Goal: Transaction & Acquisition: Purchase product/service

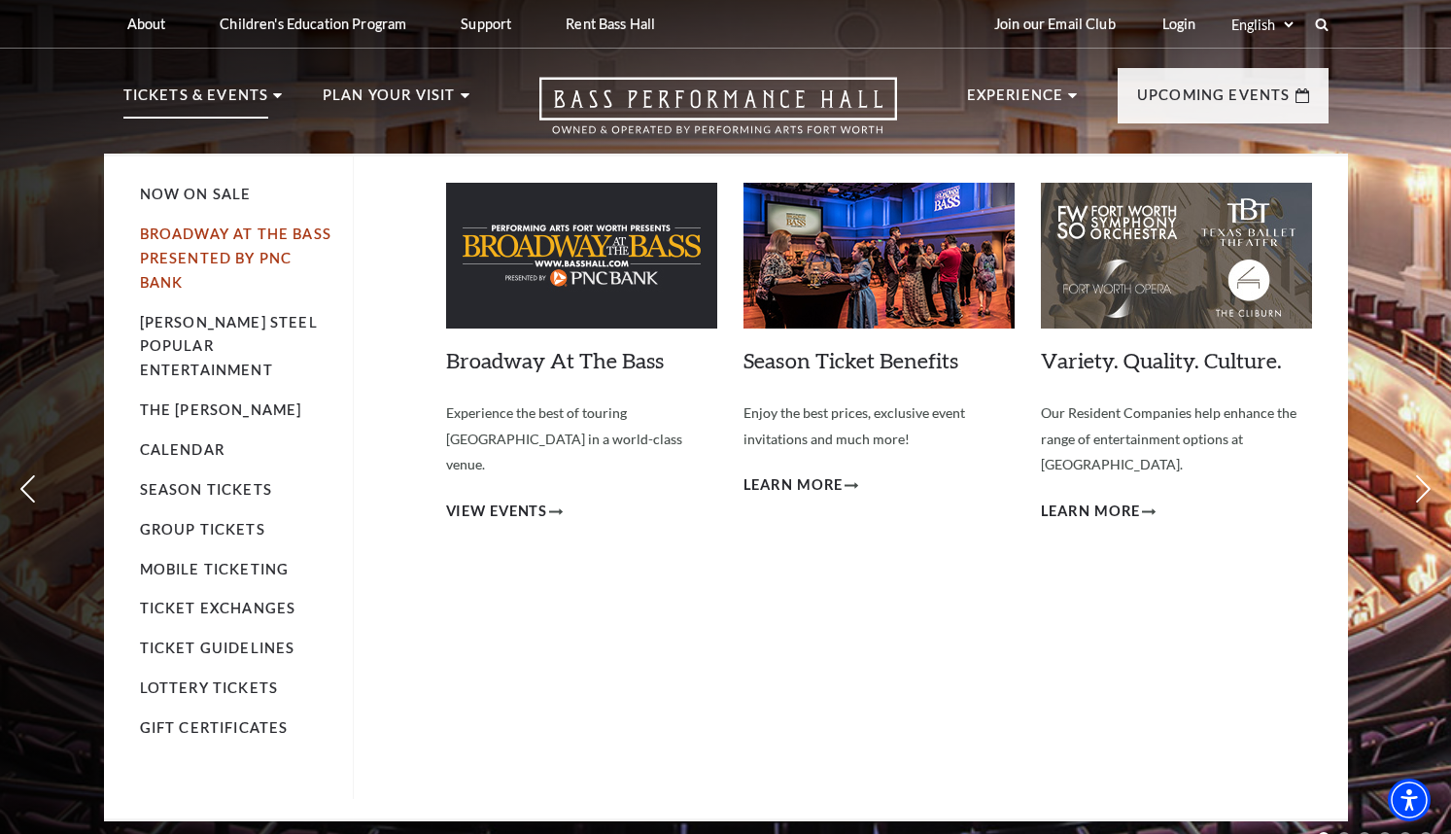
click at [270, 233] on link "Broadway At The Bass presented by PNC Bank" at bounding box center [235, 257] width 191 height 65
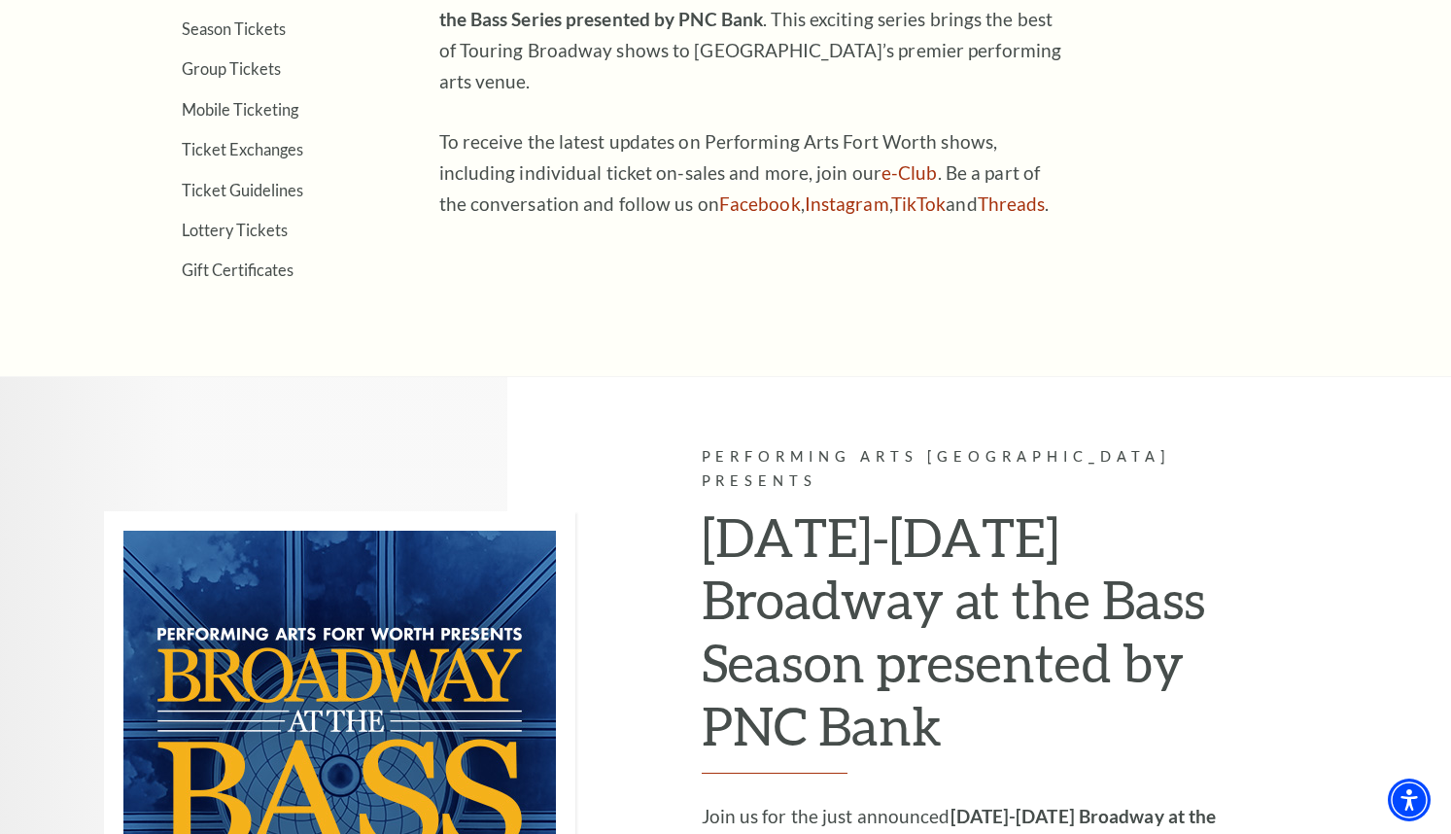
scroll to position [486, 0]
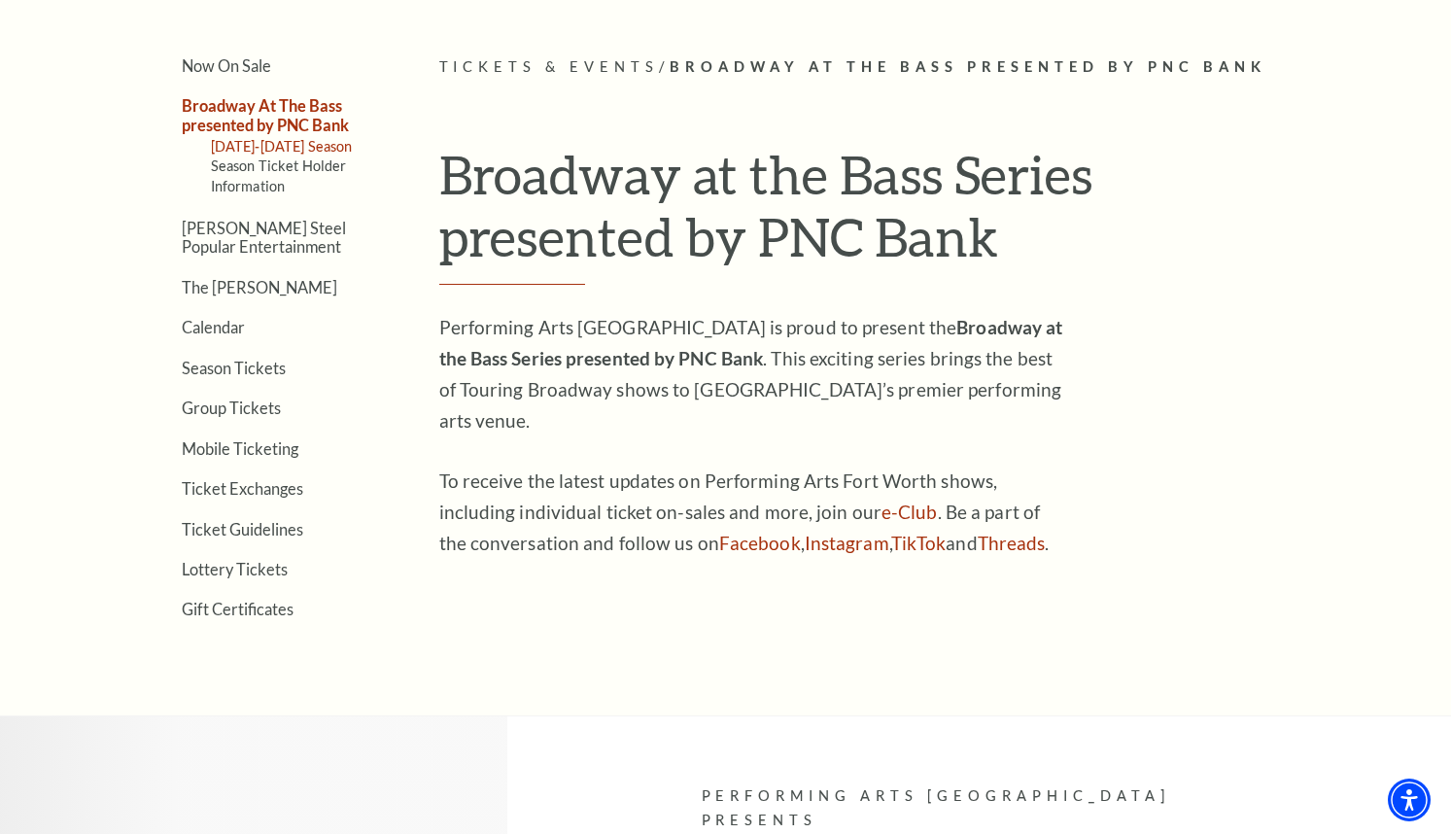
click at [260, 141] on link "[DATE]-[DATE] Season" at bounding box center [282, 146] width 142 height 17
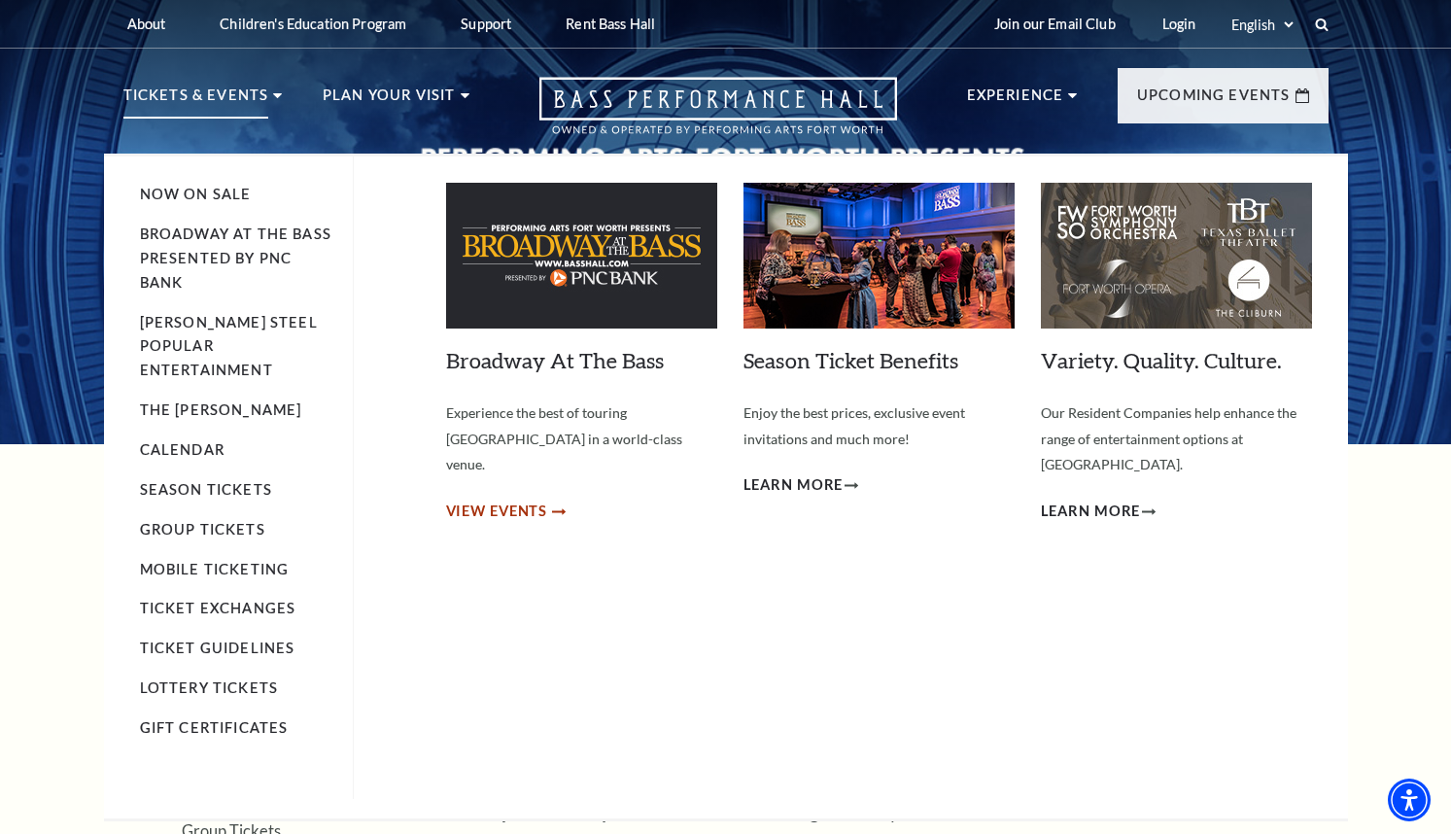
click at [536, 500] on span "View Events" at bounding box center [497, 512] width 102 height 24
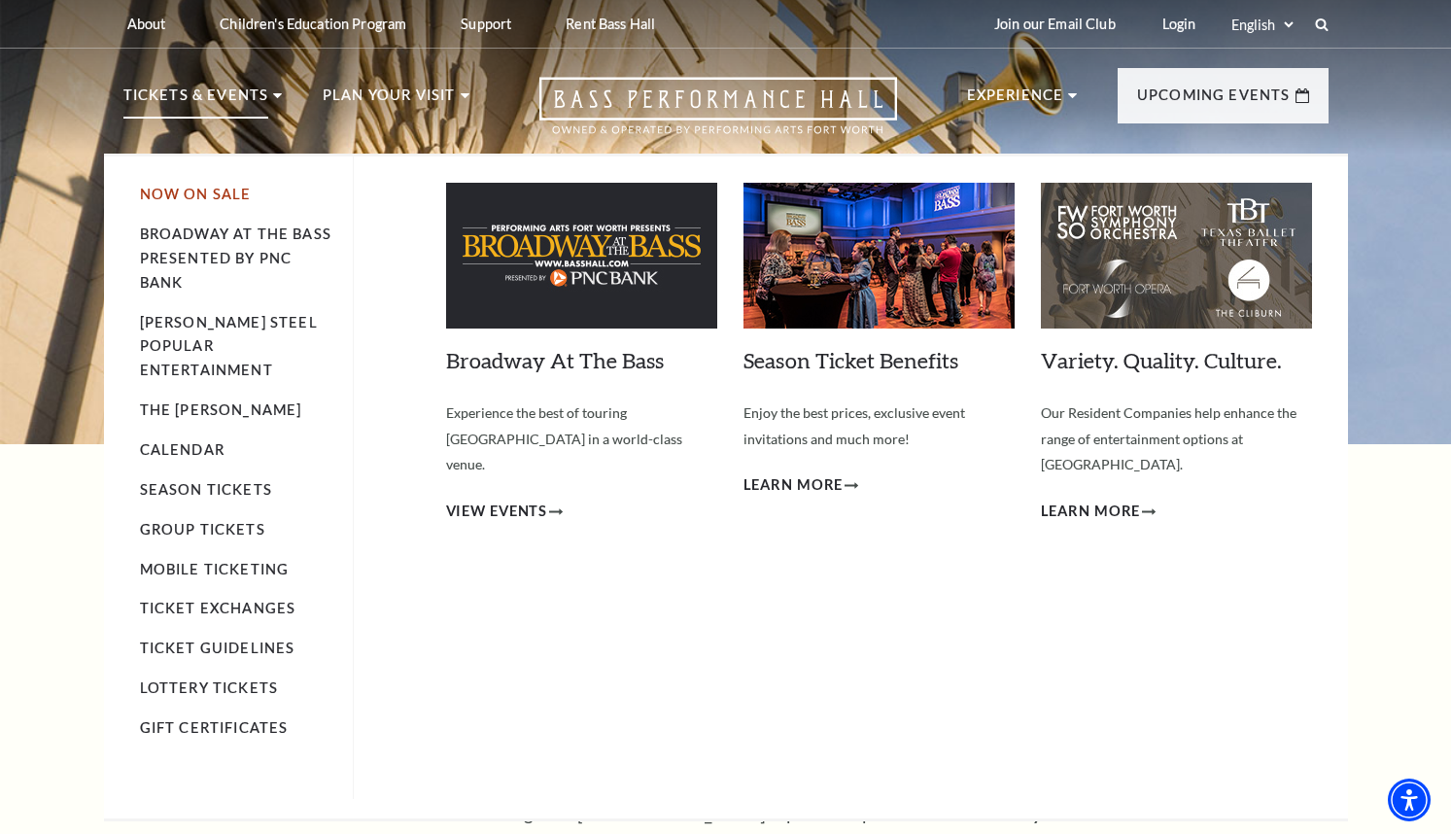
click at [204, 192] on link "Now On Sale" at bounding box center [196, 194] width 112 height 17
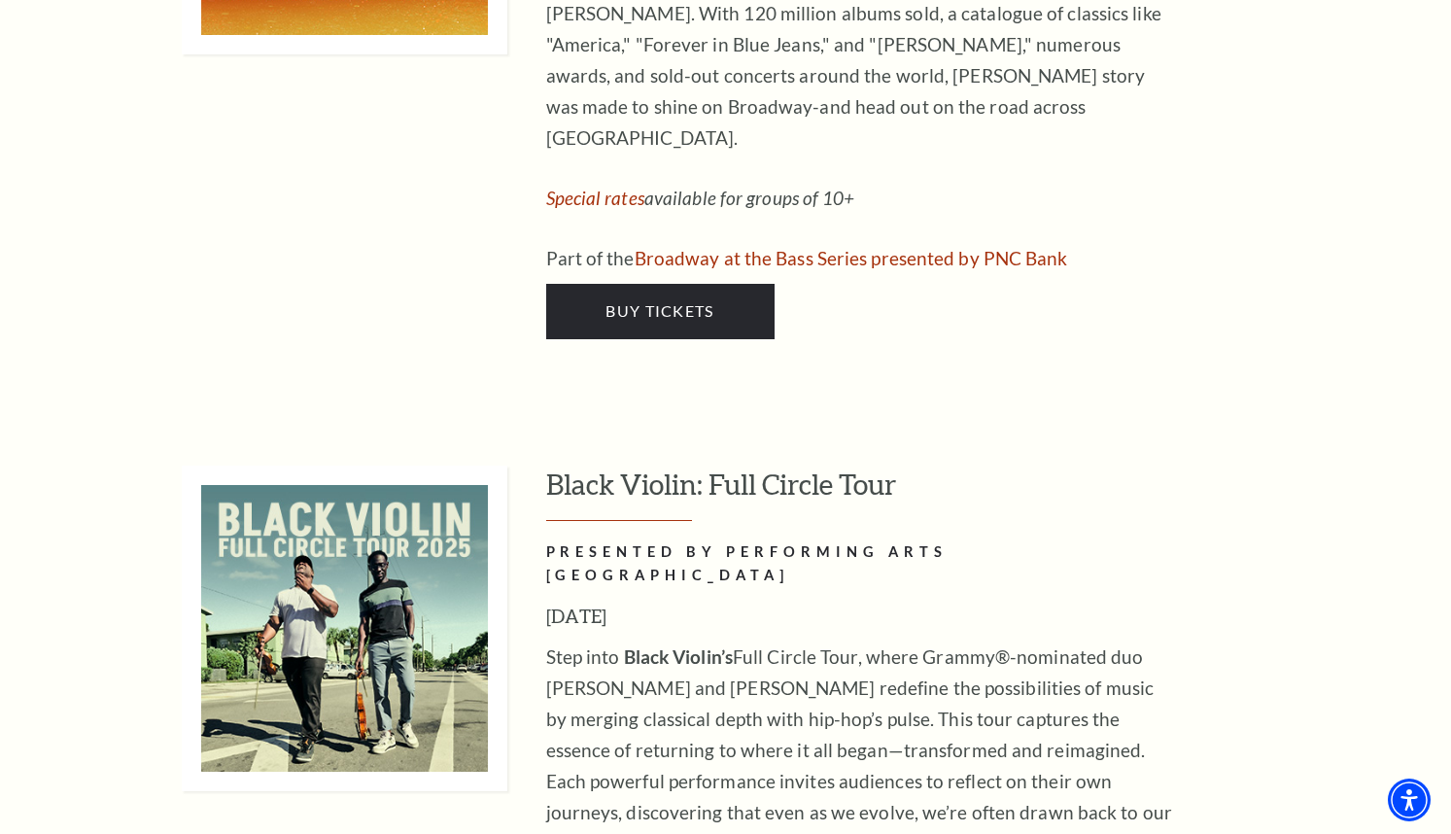
scroll to position [5151, 0]
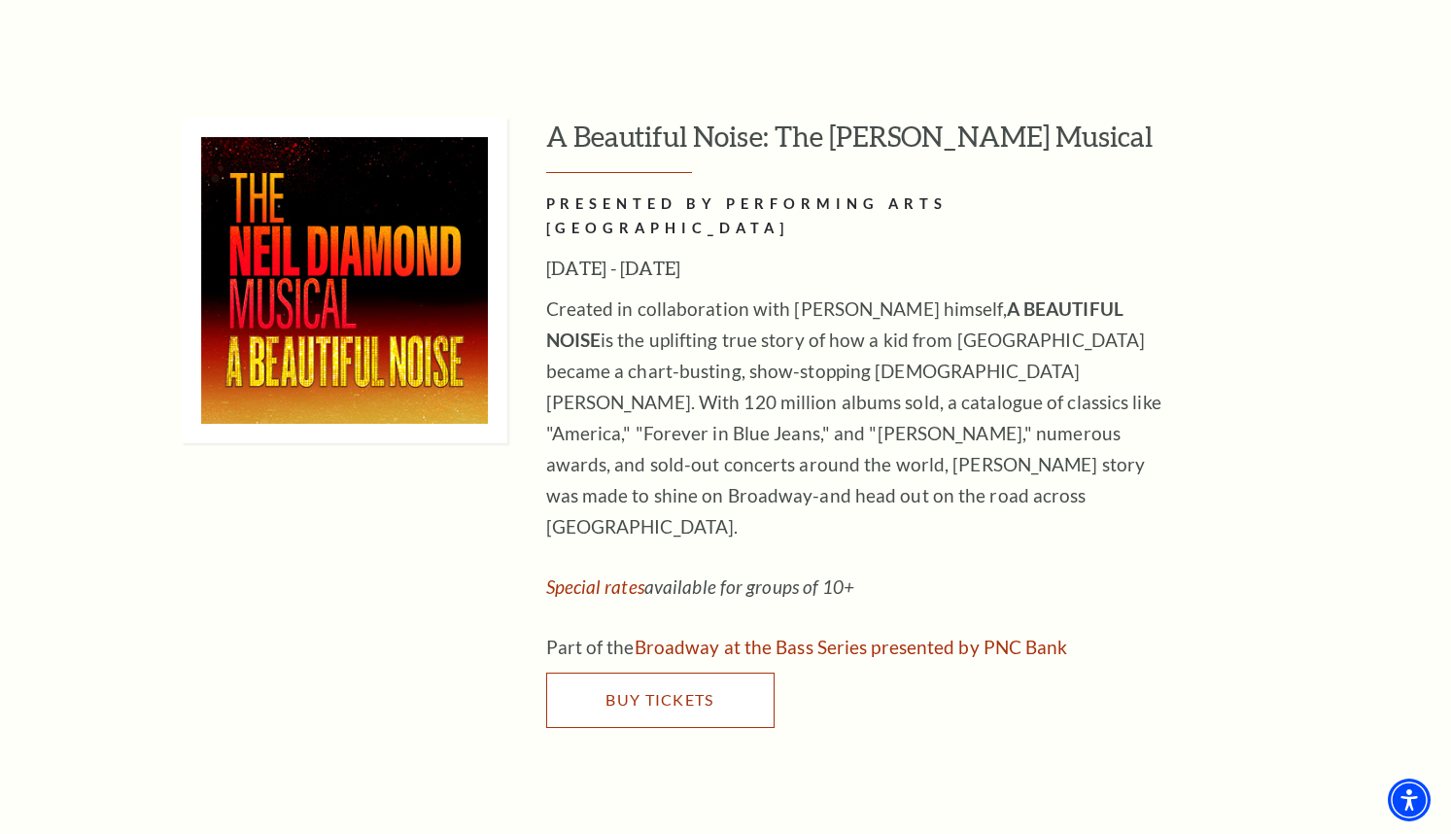
click at [718, 673] on link "Buy Tickets" at bounding box center [660, 700] width 228 height 54
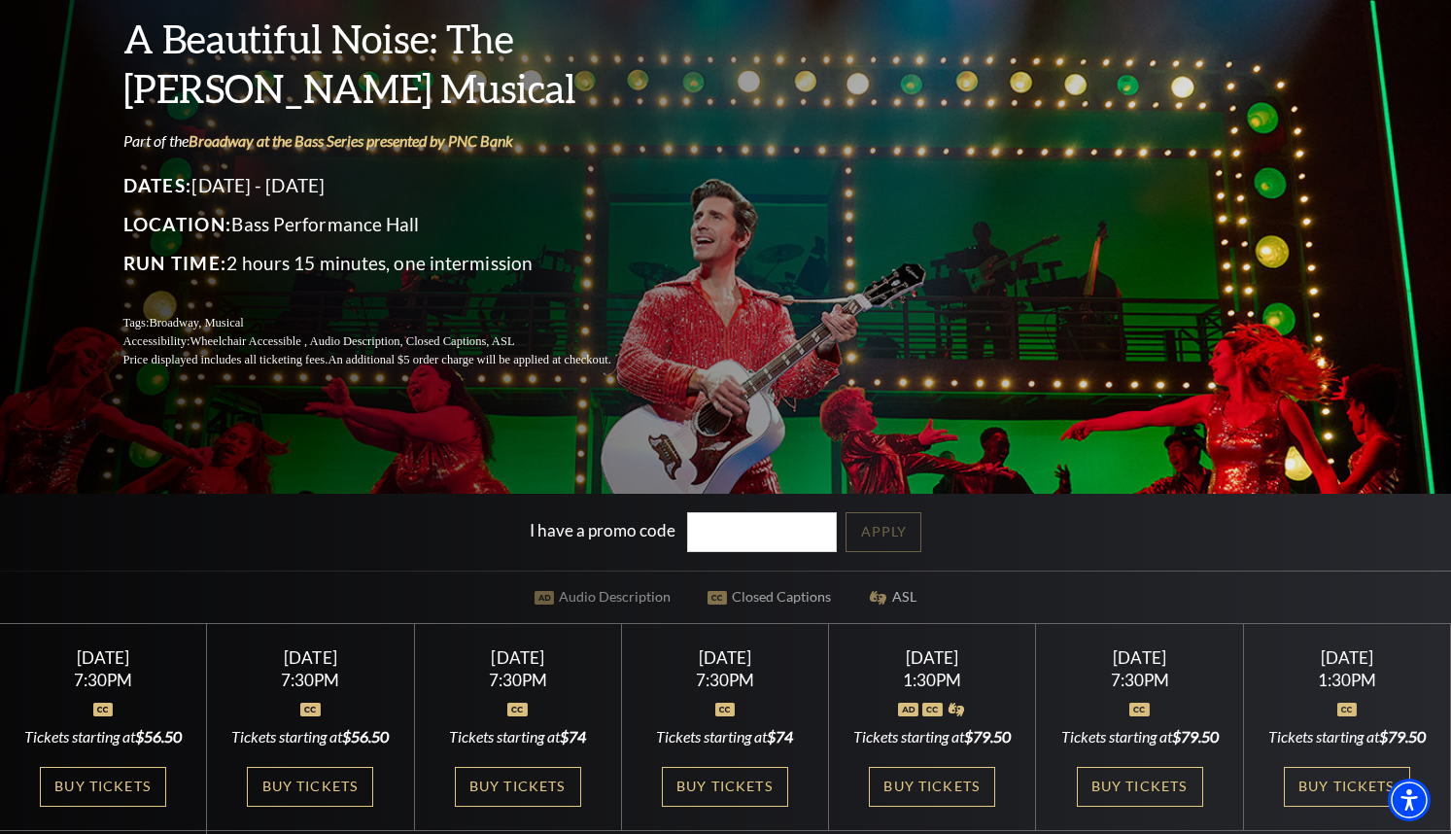
scroll to position [486, 0]
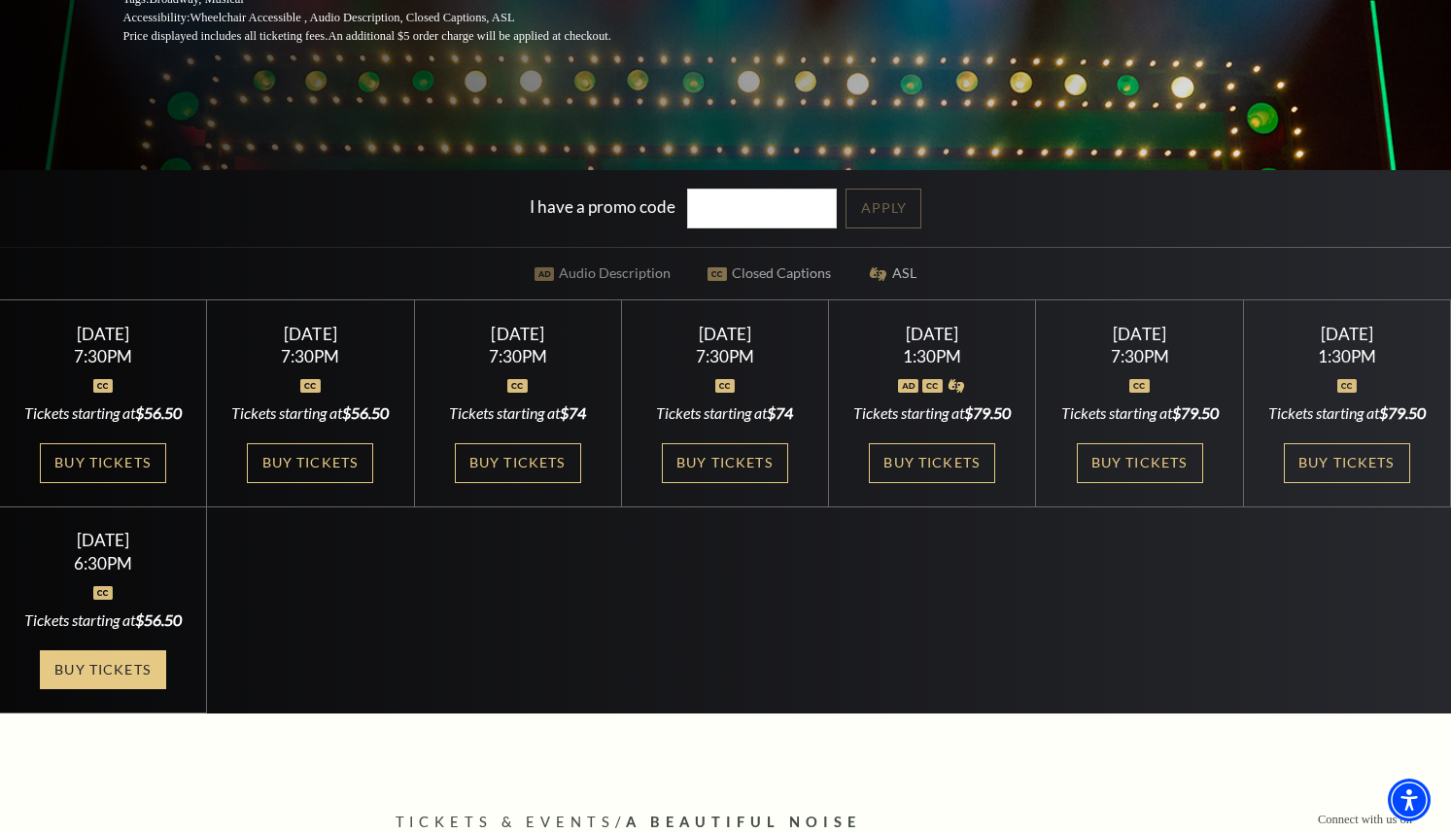
click at [121, 690] on link "Buy Tickets" at bounding box center [103, 670] width 126 height 40
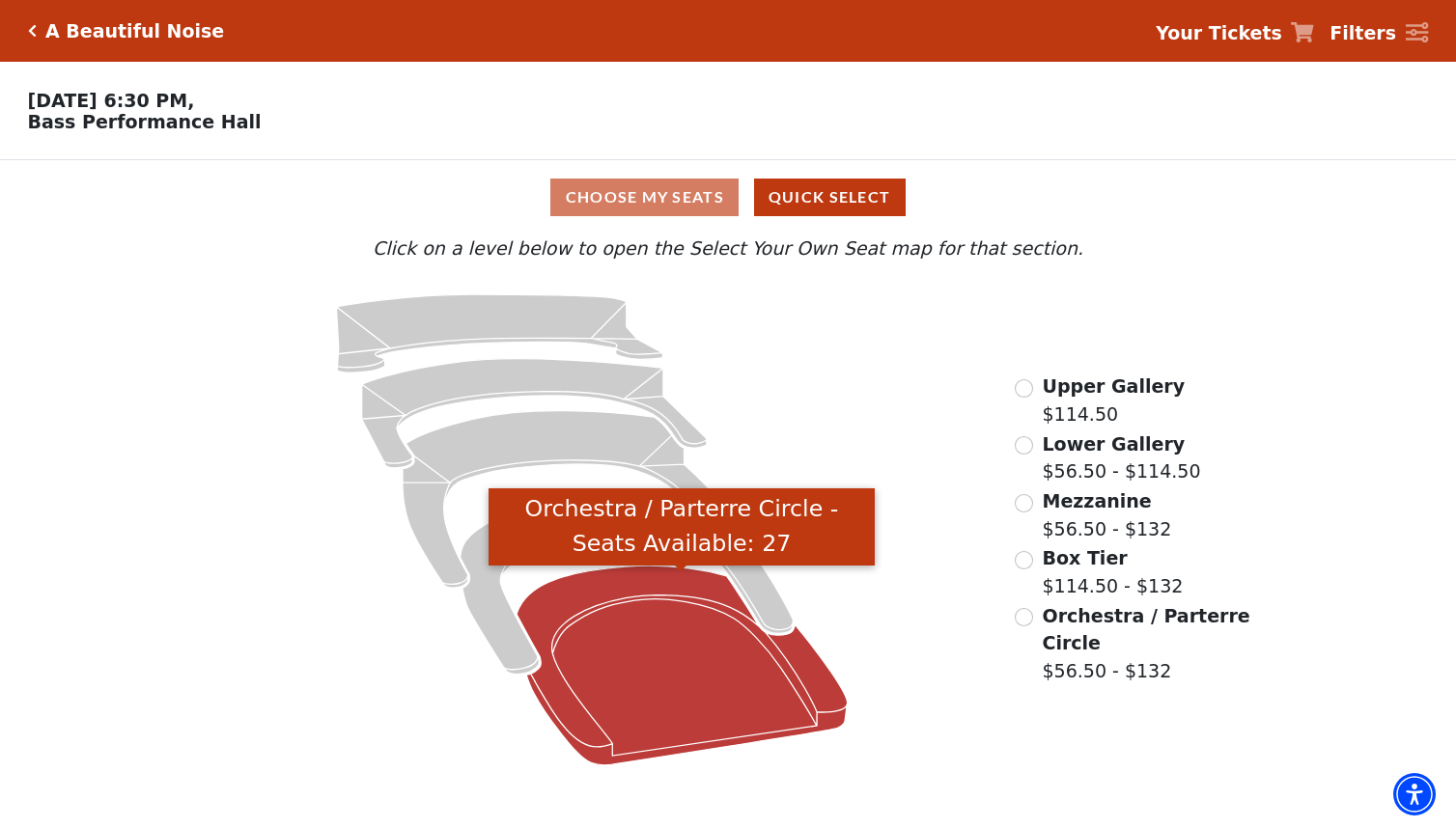
click at [641, 617] on icon "Orchestra / Parterre Circle - Seats Available: 27" at bounding box center [681, 665] width 330 height 200
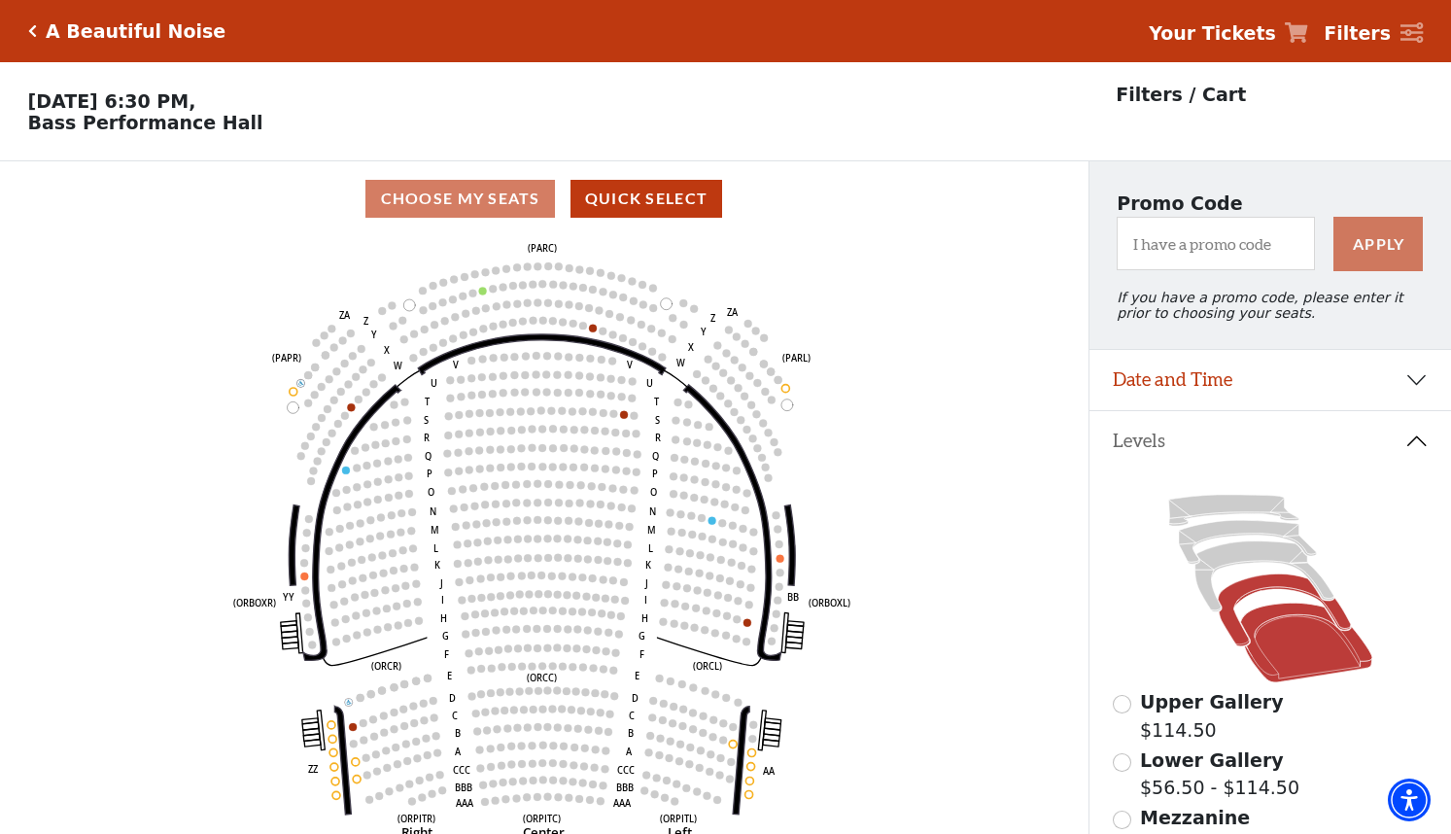
click at [1239, 604] on icon at bounding box center [1284, 610] width 133 height 72
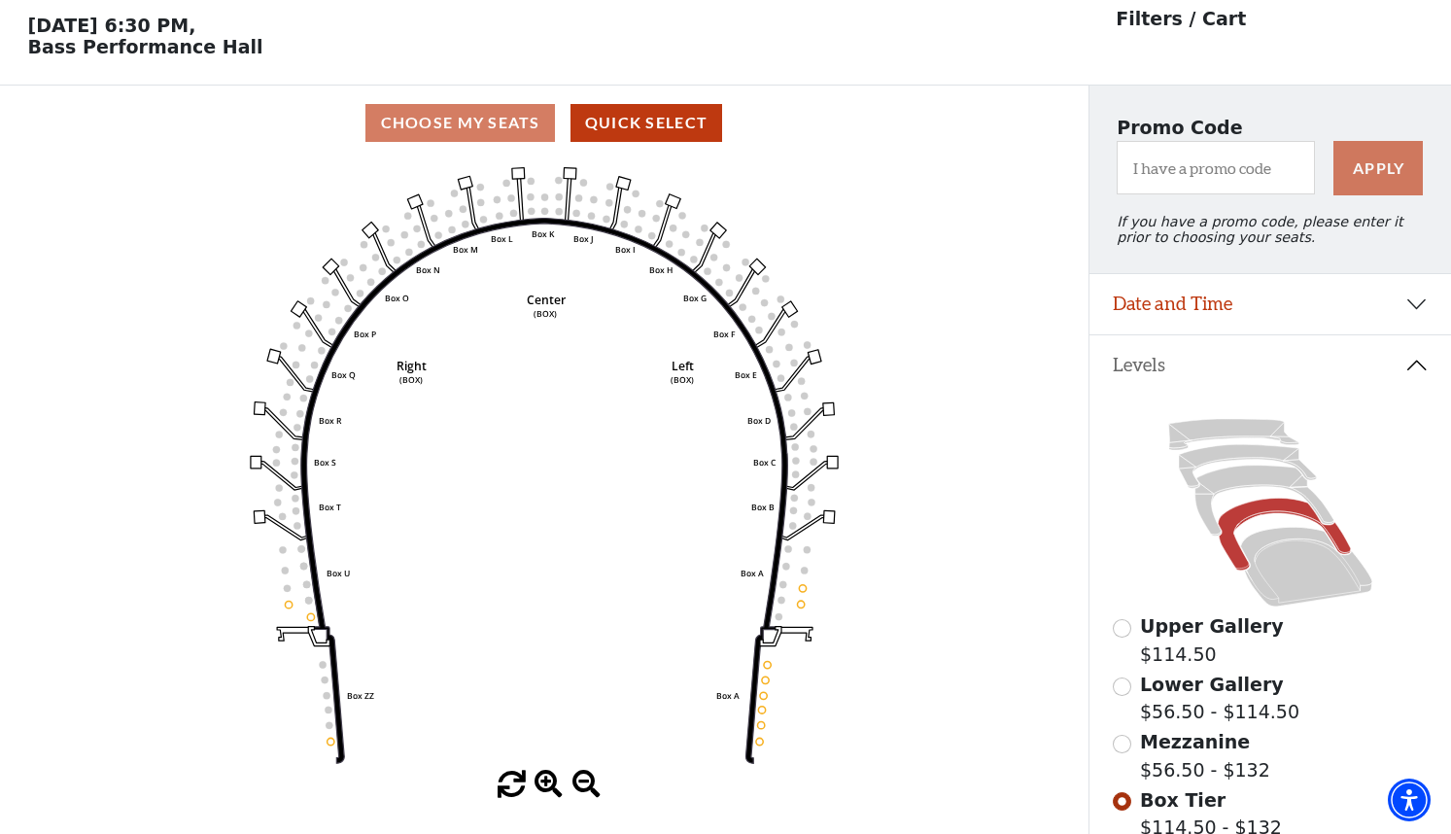
scroll to position [90, 0]
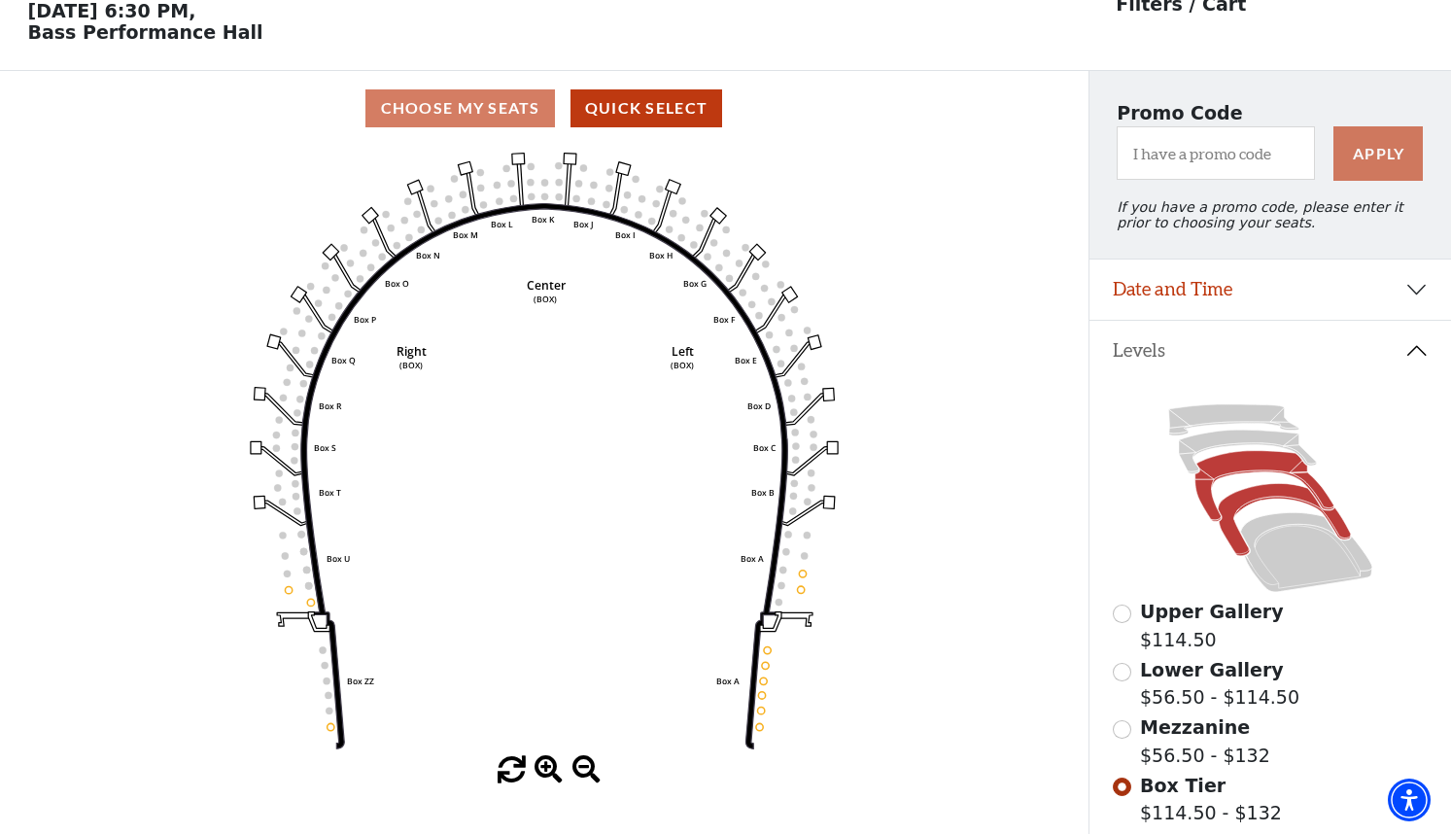
click at [1248, 478] on icon at bounding box center [1263, 486] width 139 height 71
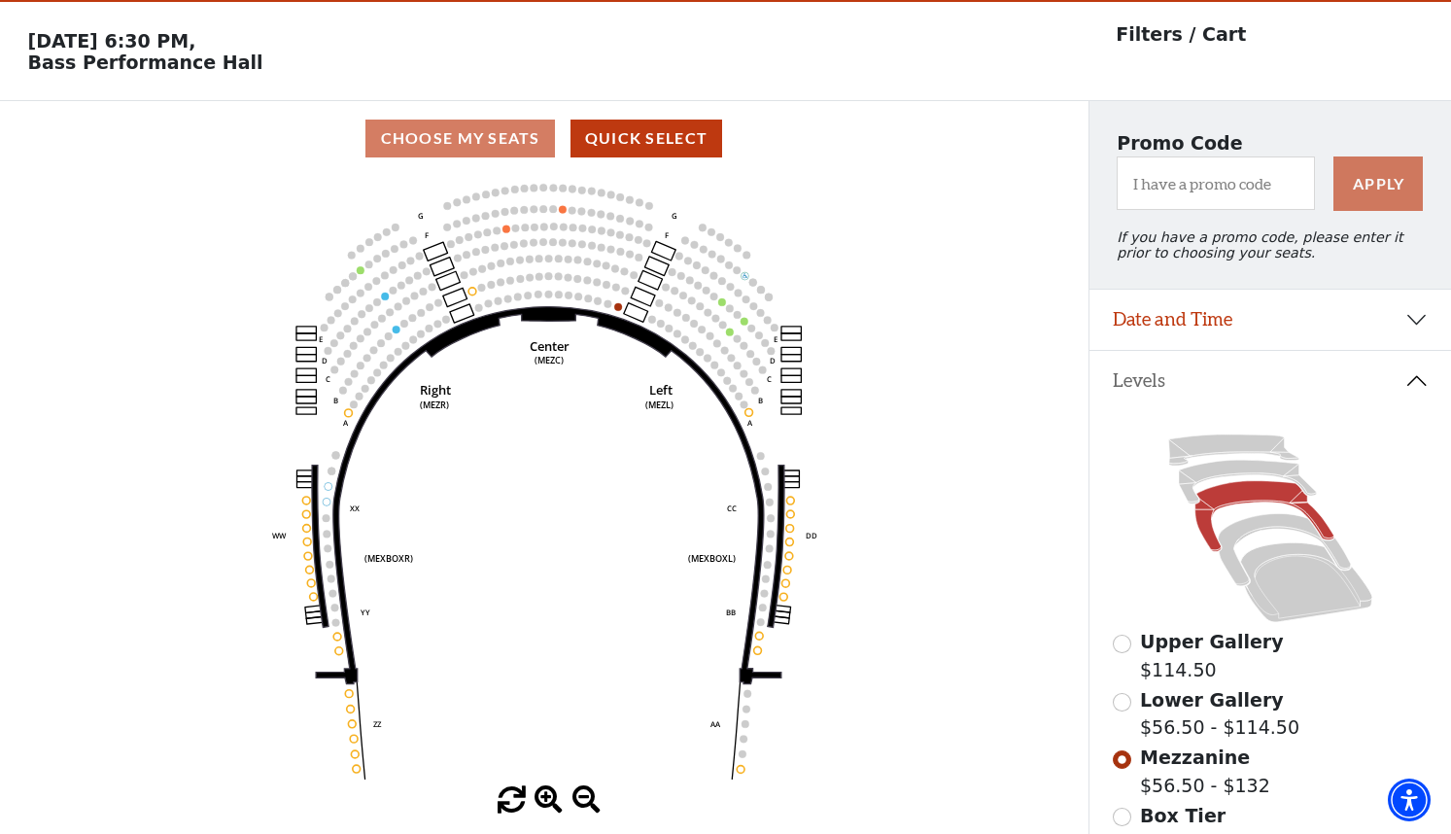
scroll to position [0, 0]
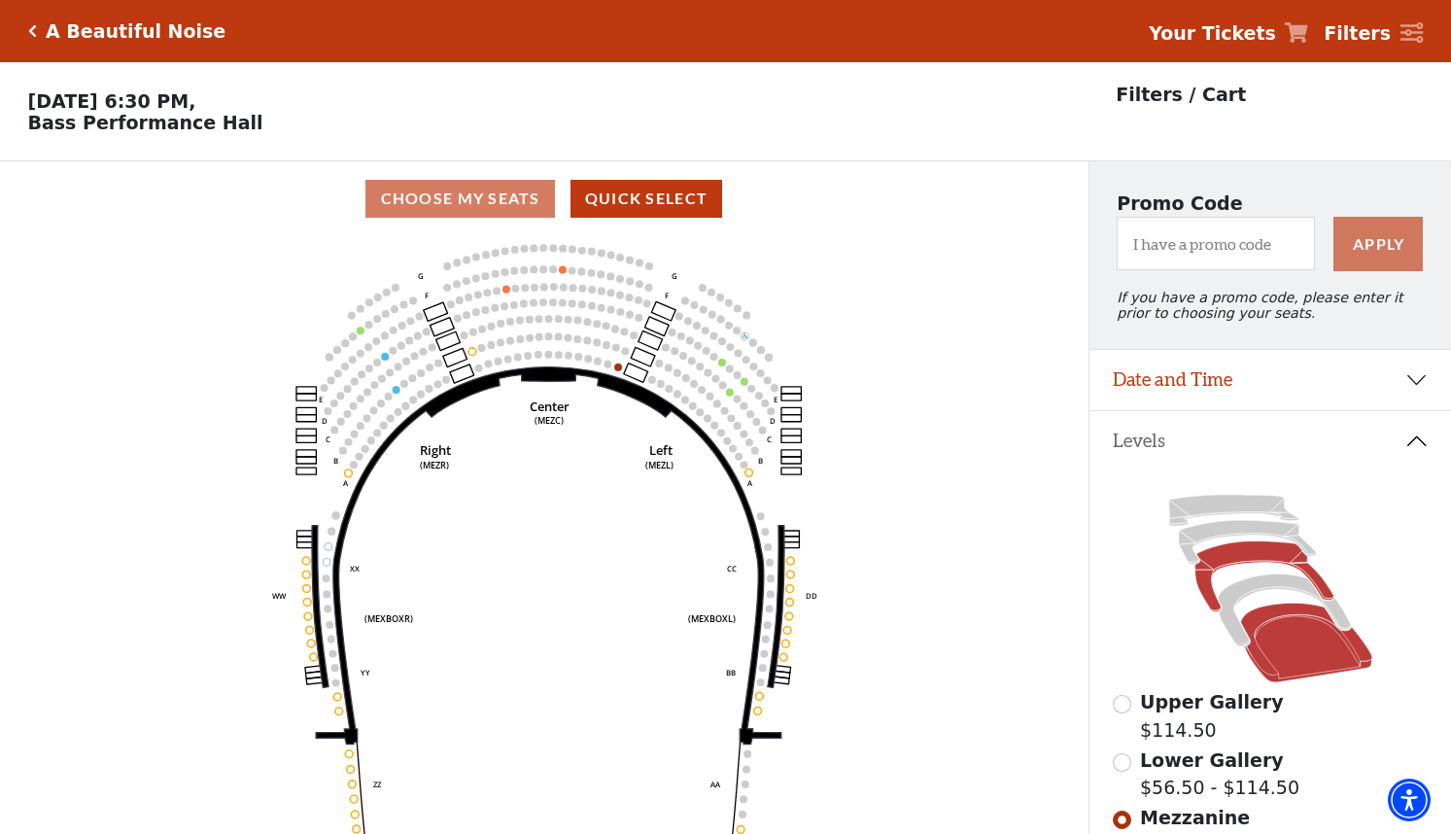
click at [1288, 646] on icon at bounding box center [1306, 644] width 132 height 80
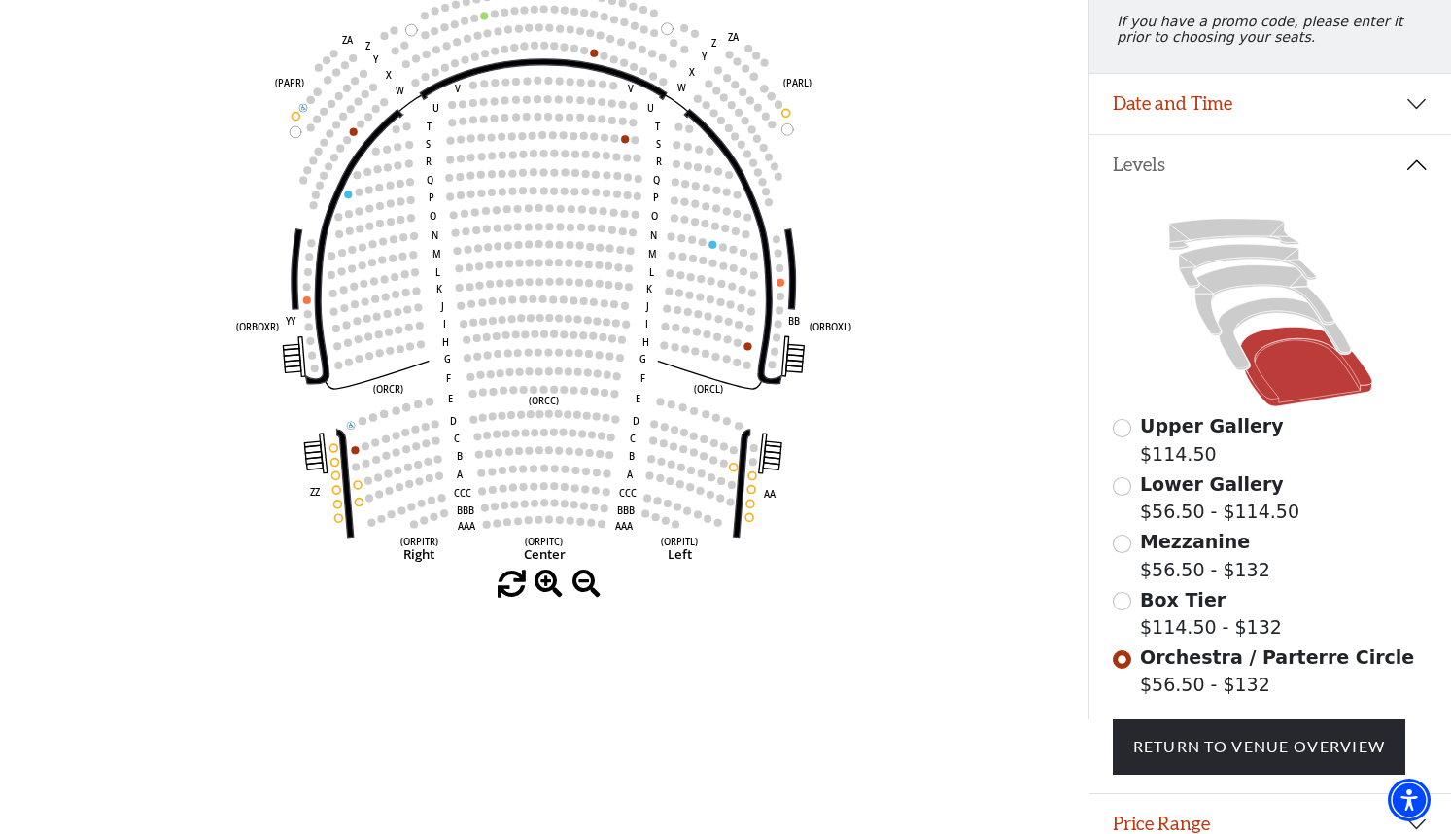
scroll to position [285, 0]
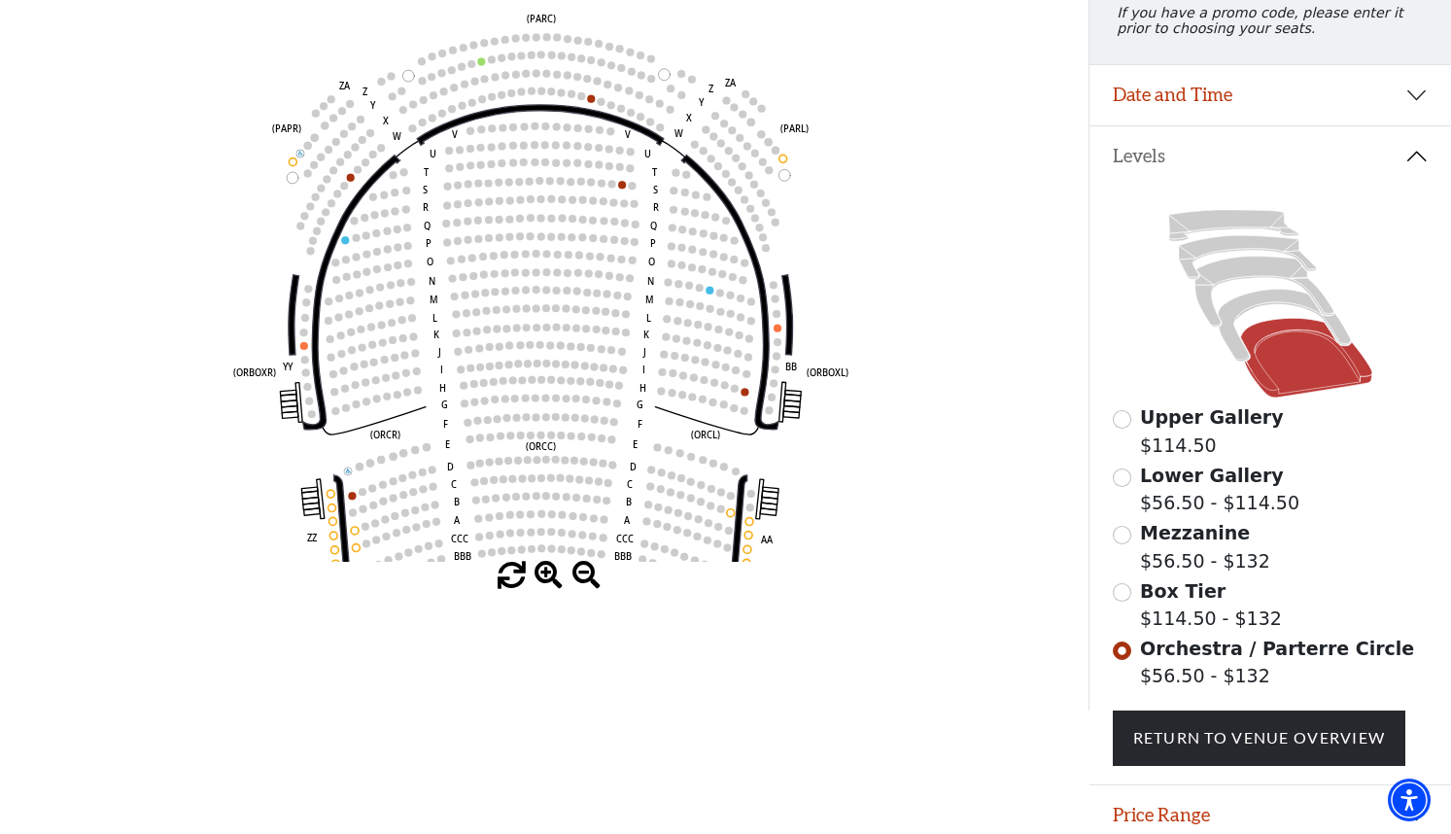
drag, startPoint x: 518, startPoint y: 290, endPoint x: 515, endPoint y: 334, distance: 44.8
click at [515, 331] on circle at bounding box center [517, 328] width 8 height 8
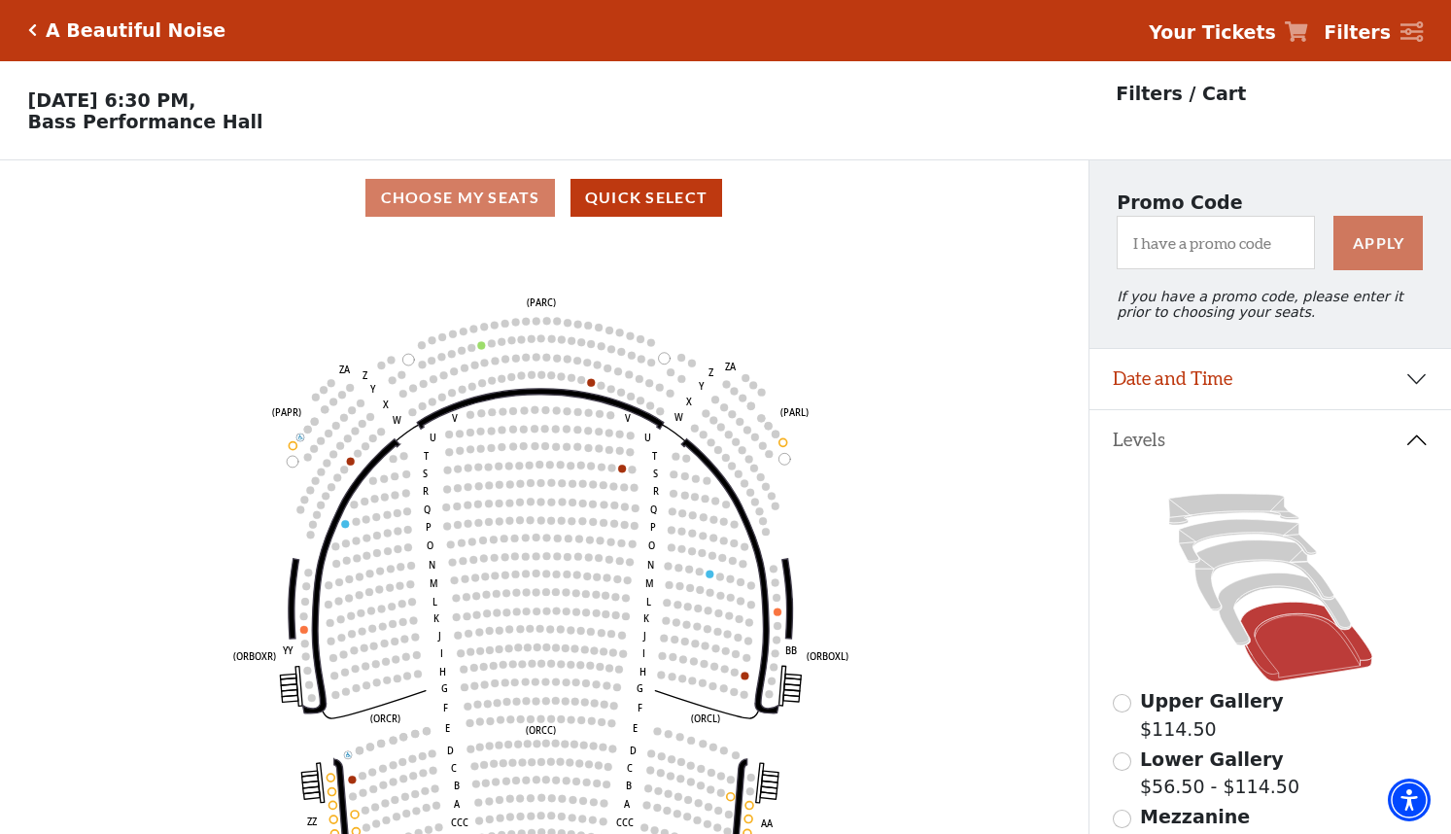
scroll to position [0, 0]
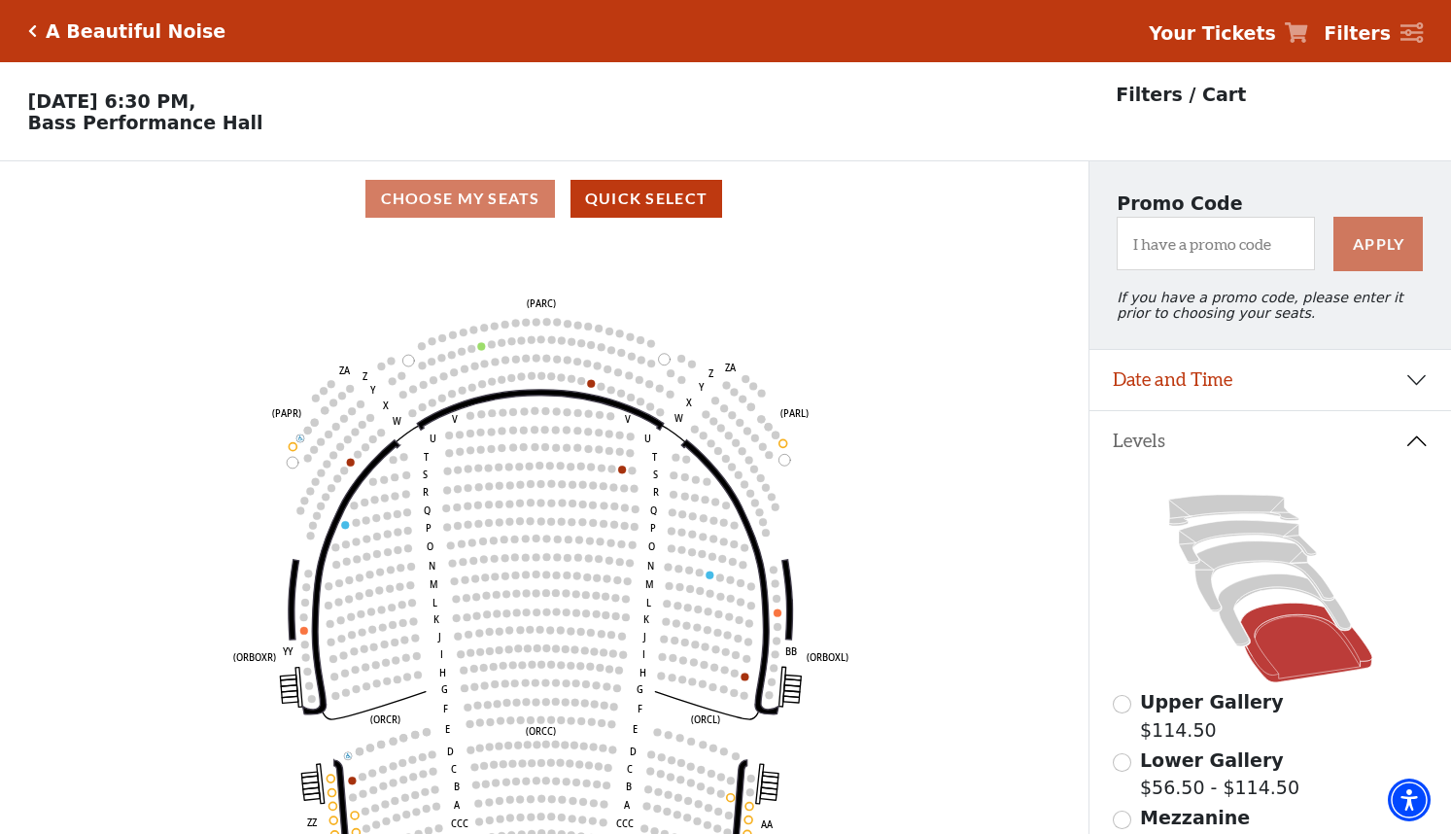
click at [32, 27] on icon "Click here to go back to filters" at bounding box center [32, 31] width 9 height 14
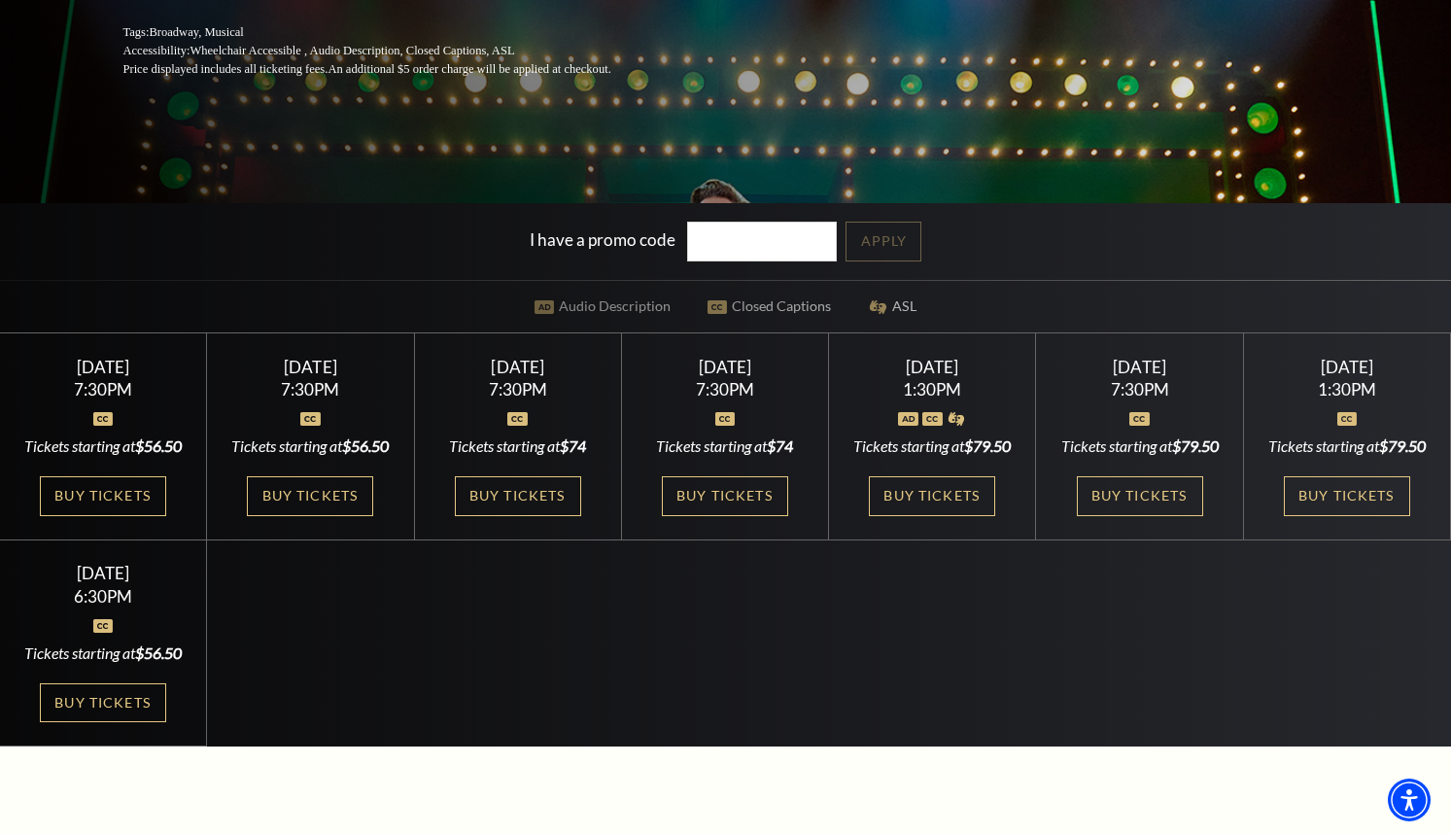
scroll to position [486, 0]
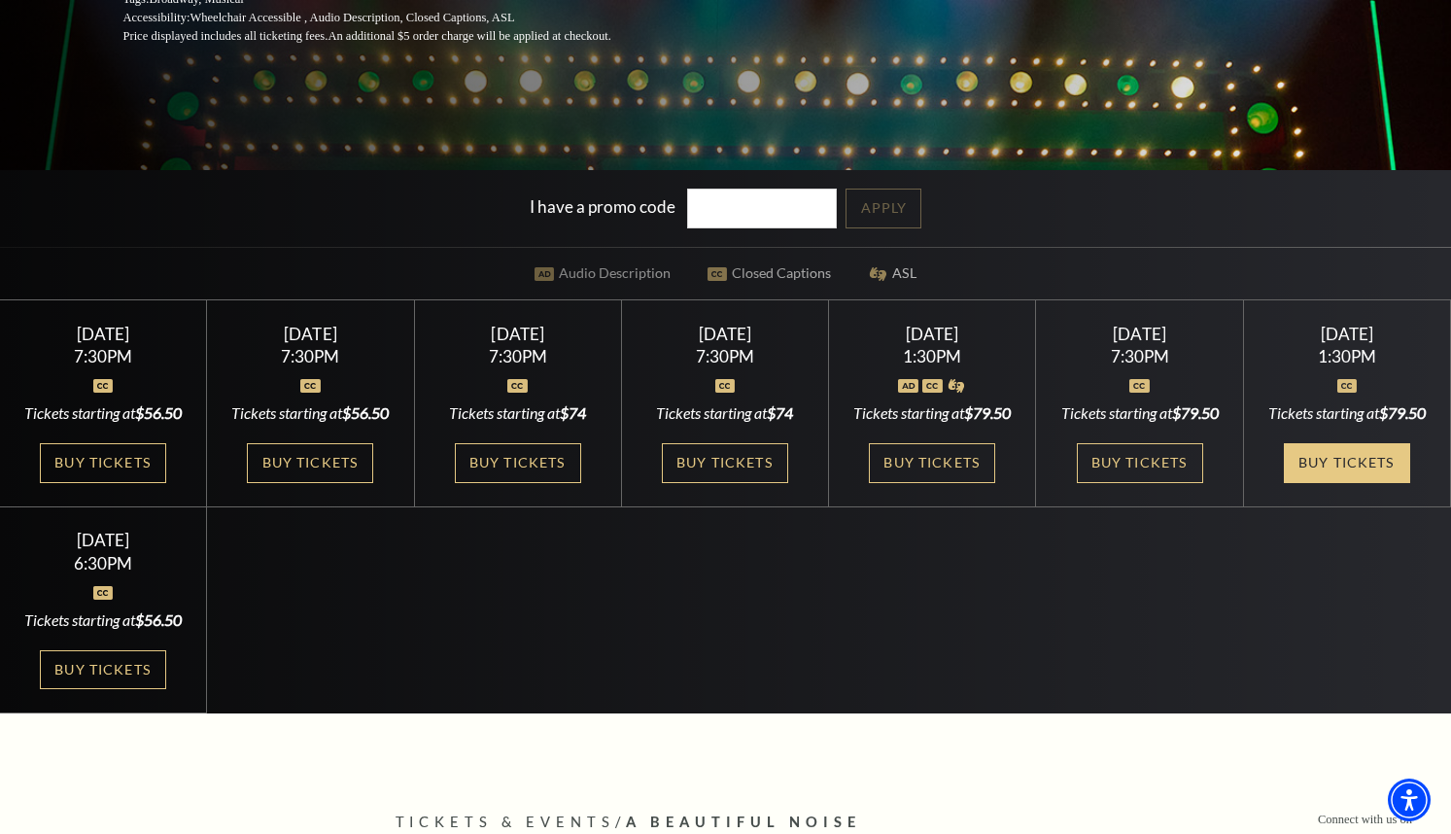
click at [1351, 480] on link "Buy Tickets" at bounding box center [1347, 463] width 126 height 40
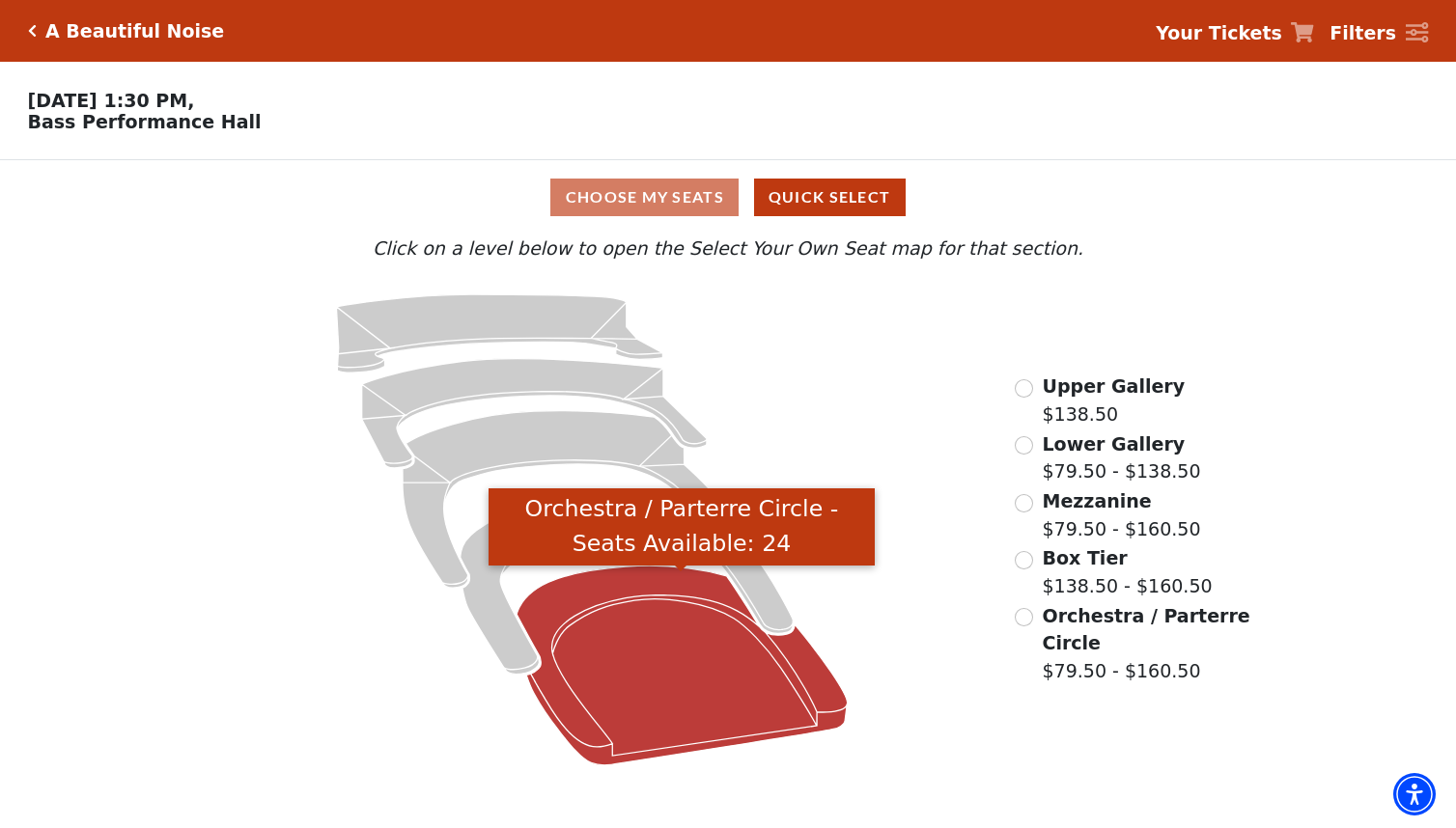
click at [662, 660] on icon "Orchestra / Parterre Circle - Seats Available: 24" at bounding box center [681, 665] width 330 height 200
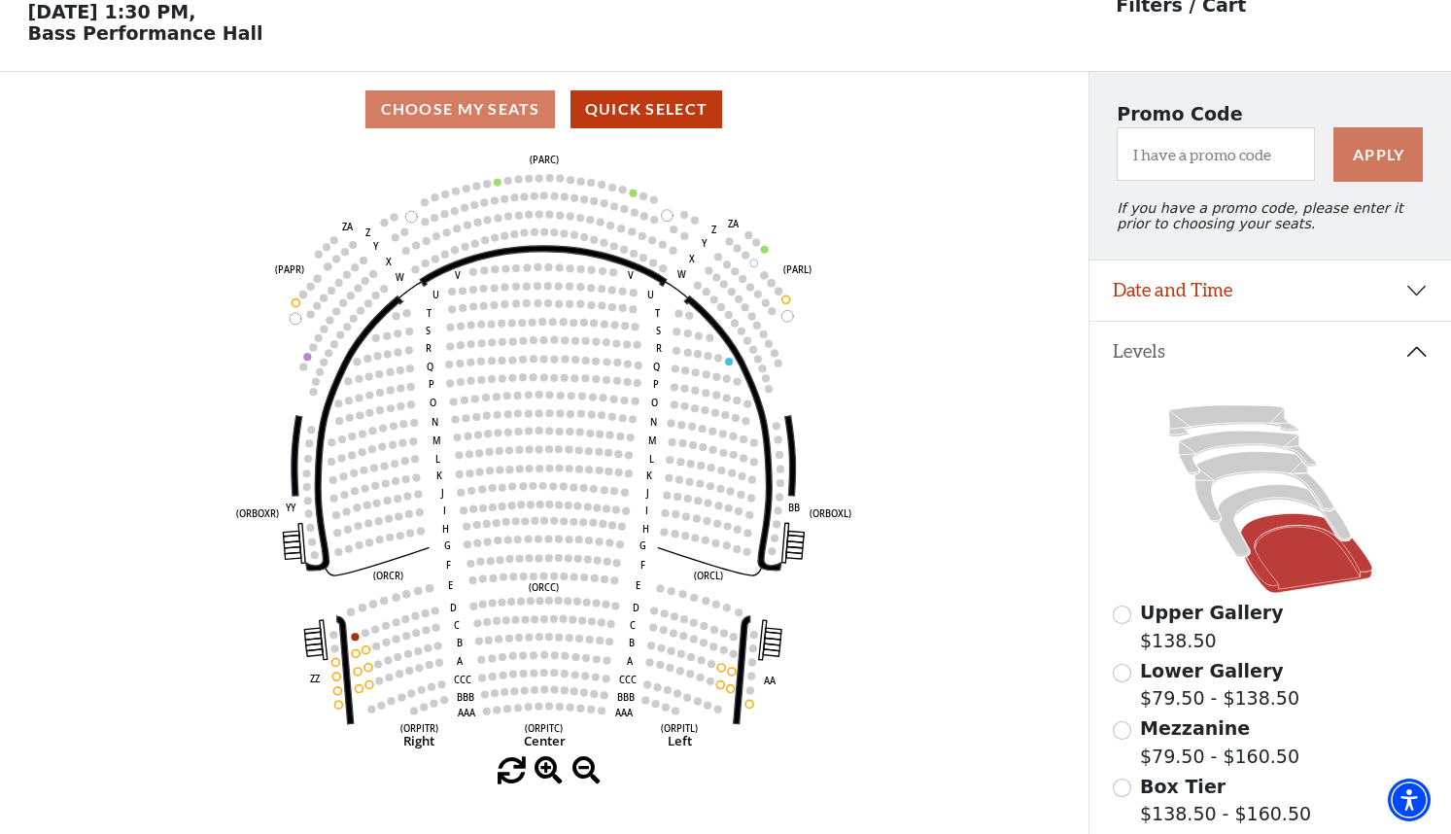
scroll to position [90, 0]
click at [1293, 507] on icon at bounding box center [1284, 520] width 133 height 72
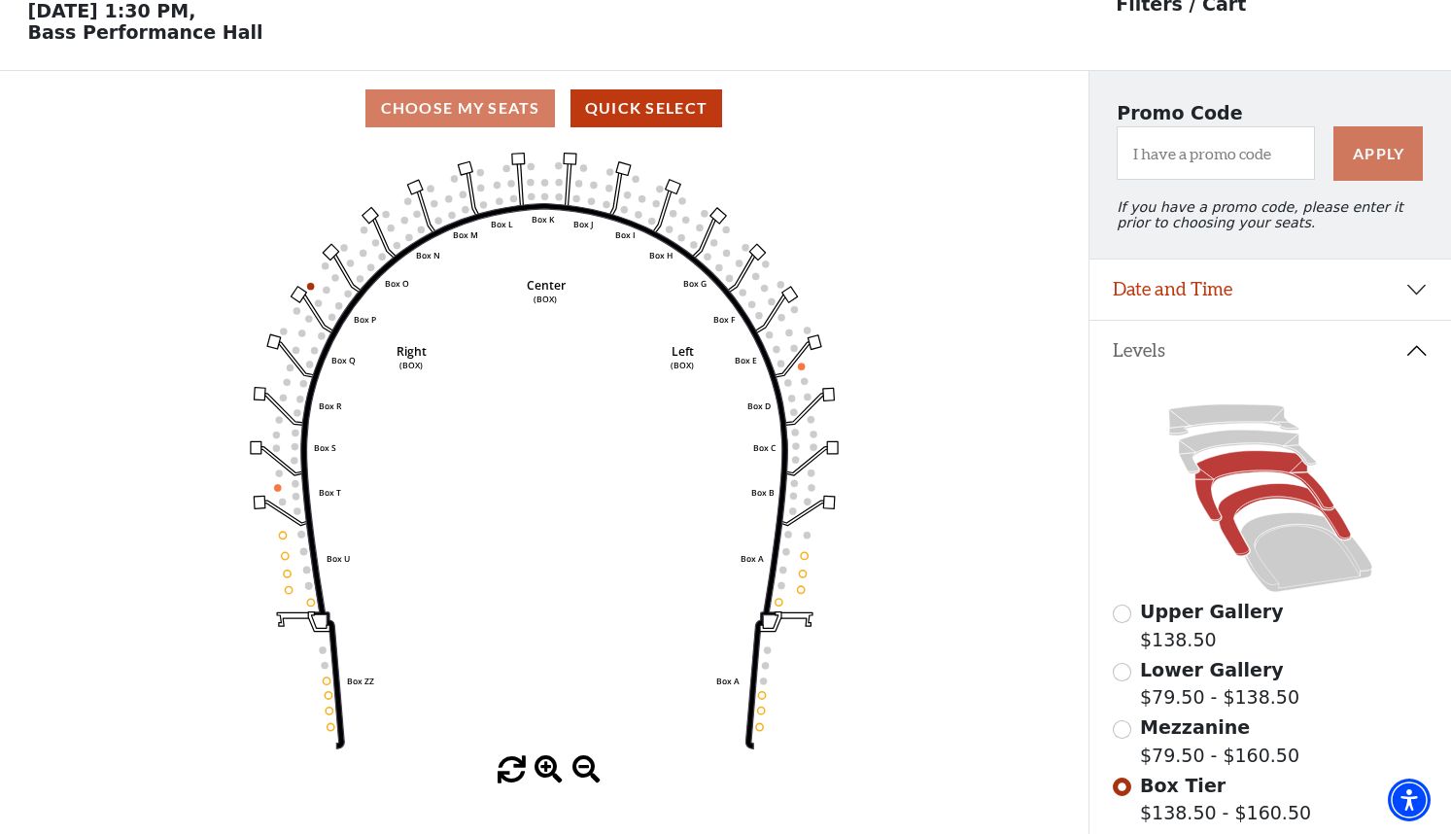
click at [1288, 476] on icon at bounding box center [1263, 486] width 139 height 71
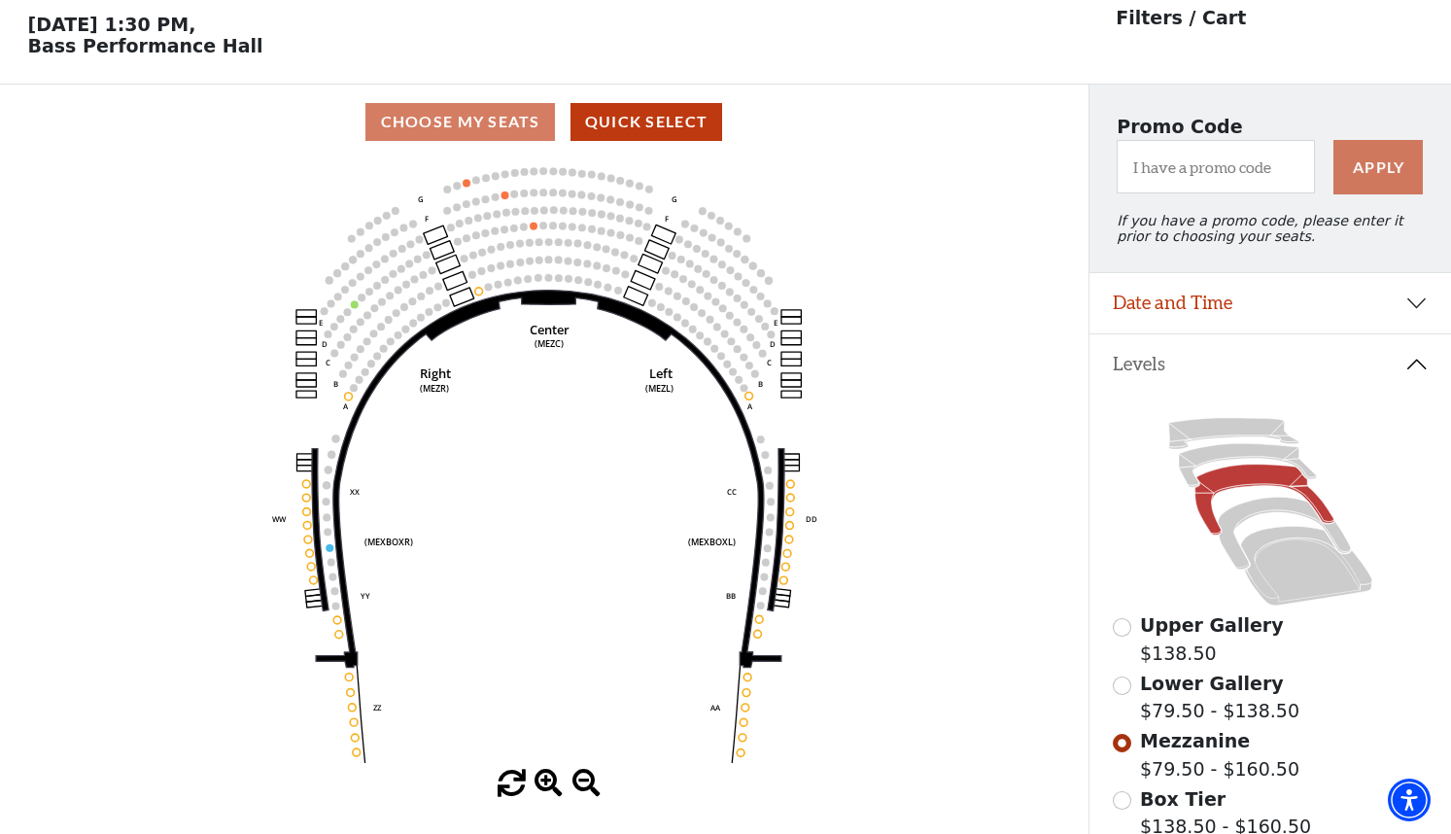
scroll to position [0, 0]
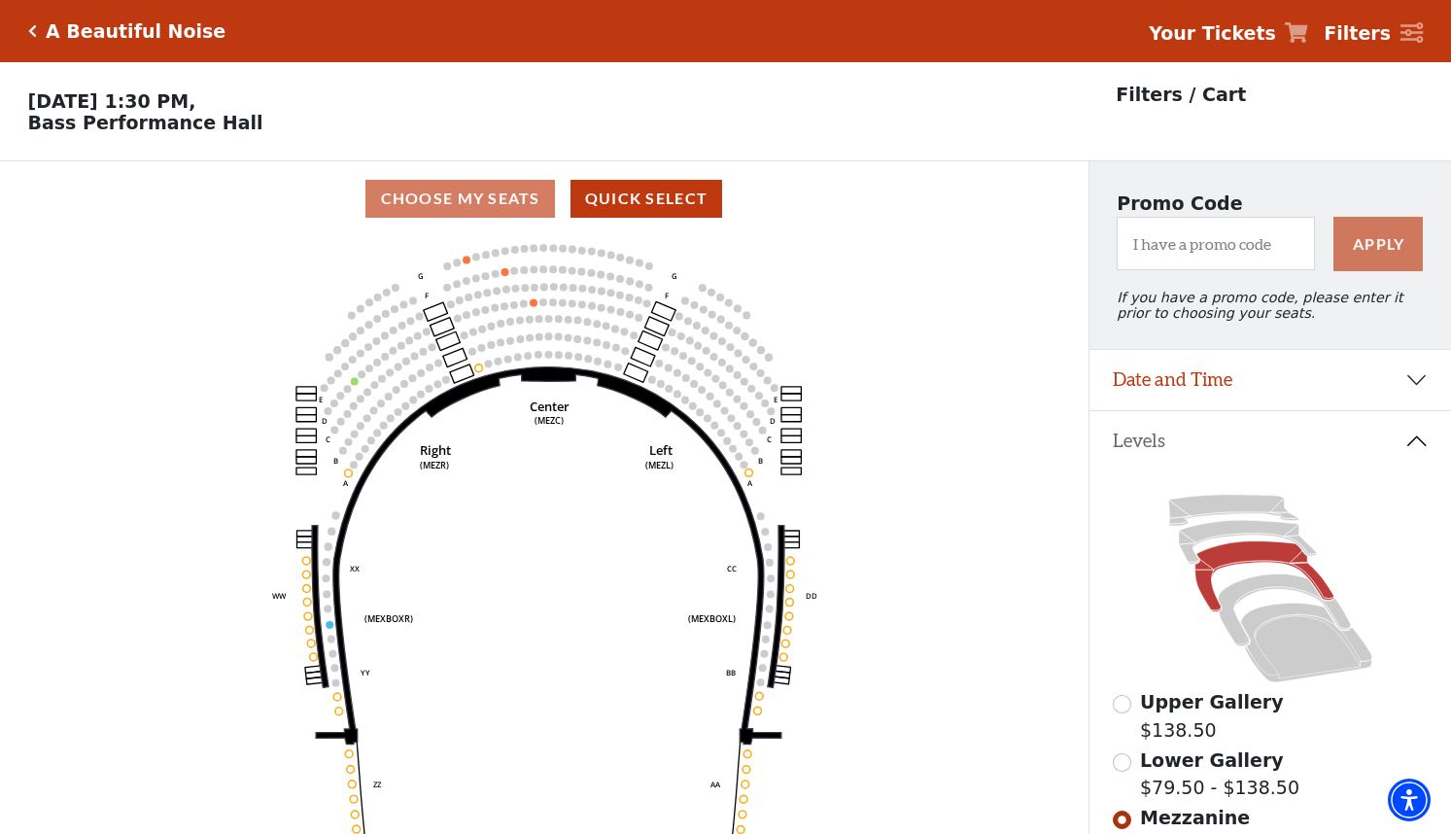
click at [170, 126] on p "Sunday, November 2 at 1:30 PM, Bass Performance Hall" at bounding box center [544, 111] width 1089 height 43
click at [32, 32] on icon "Click here to go back to filters" at bounding box center [32, 31] width 9 height 14
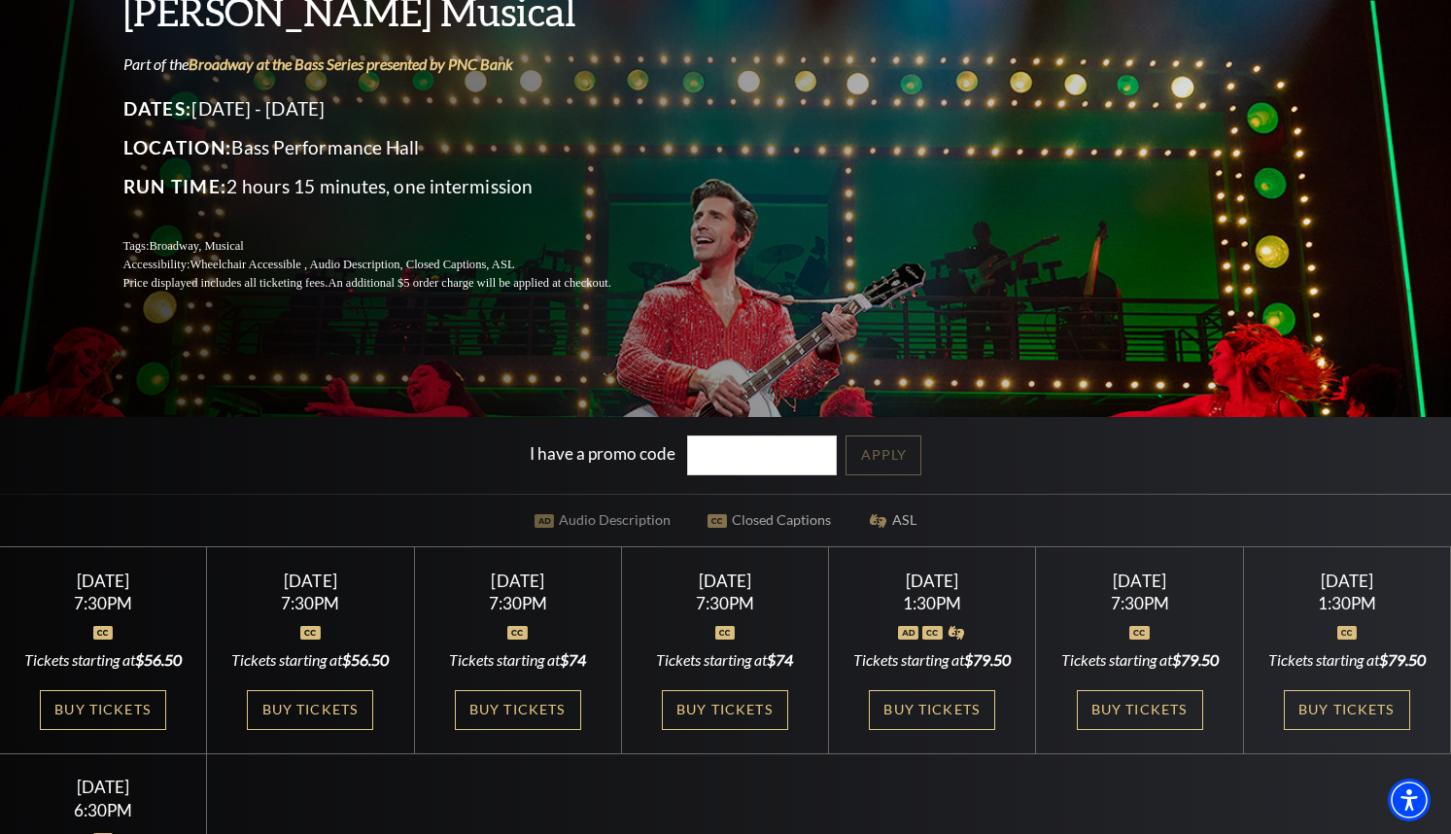
scroll to position [292, 0]
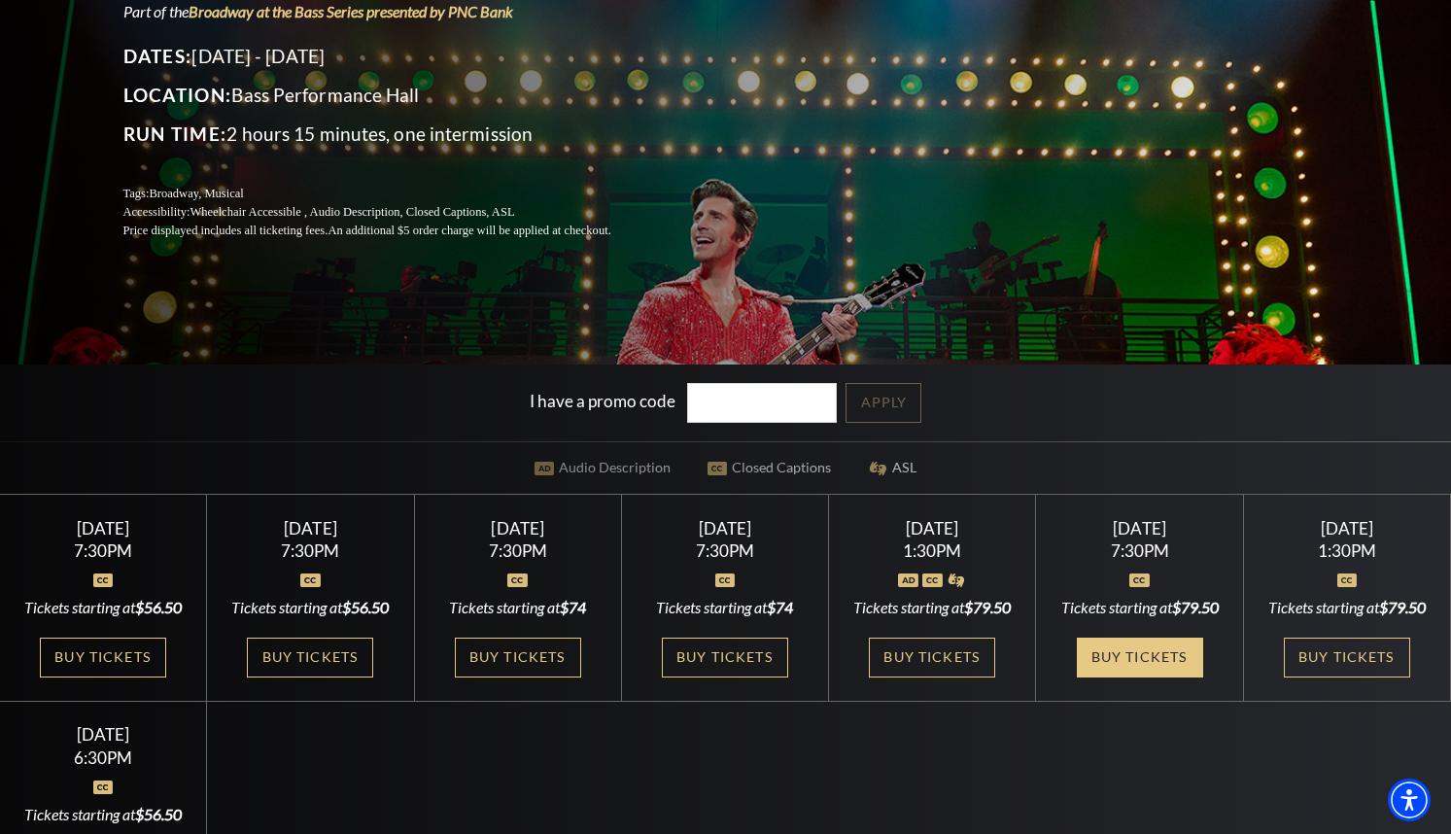
click at [1142, 668] on link "Buy Tickets" at bounding box center [1140, 658] width 126 height 40
click at [491, 651] on link "Buy Tickets" at bounding box center [518, 658] width 126 height 40
click at [343, 677] on link "Buy Tickets" at bounding box center [310, 658] width 126 height 40
click at [136, 670] on link "Buy Tickets" at bounding box center [103, 658] width 126 height 40
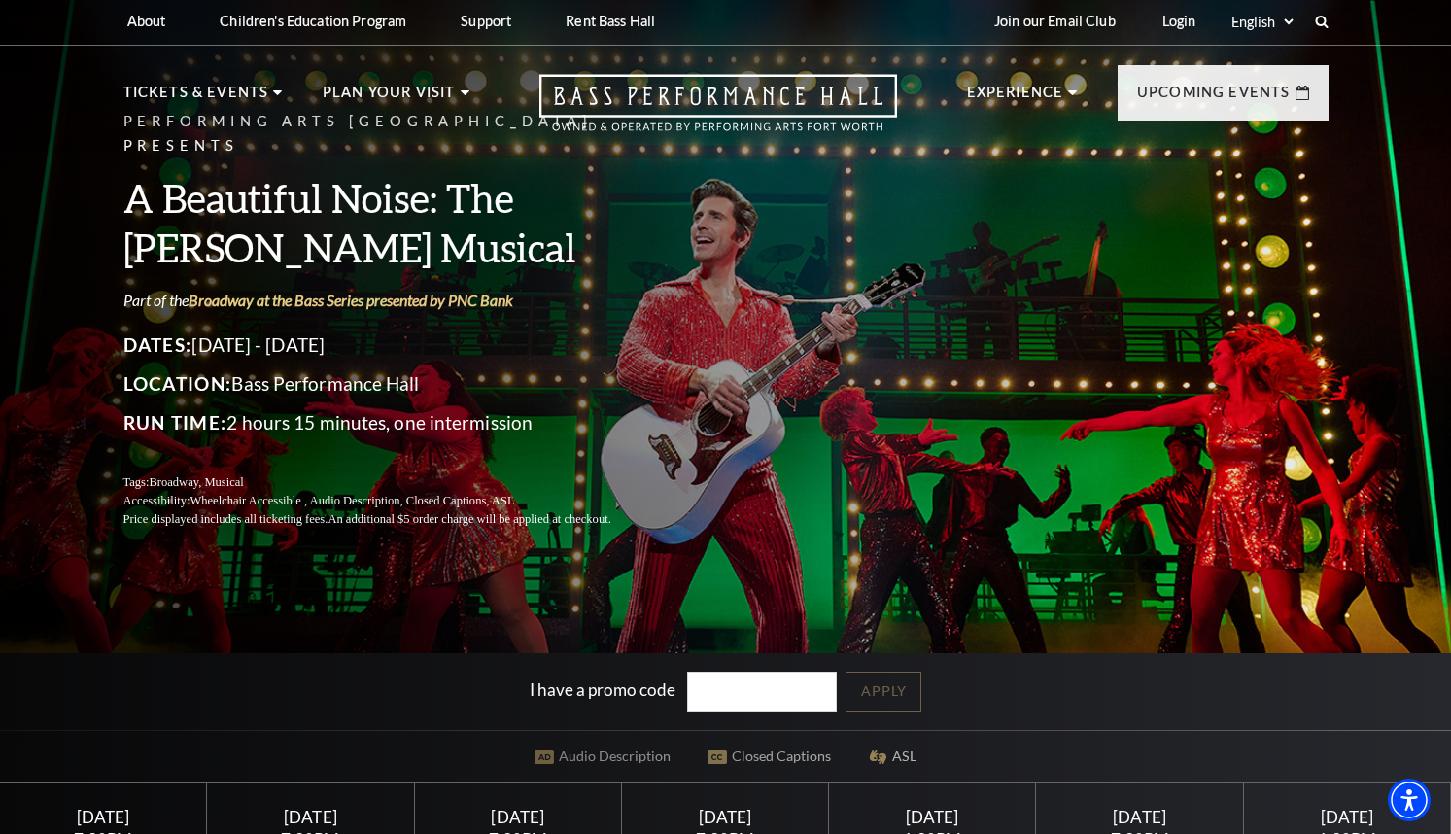
scroll to position [0, 0]
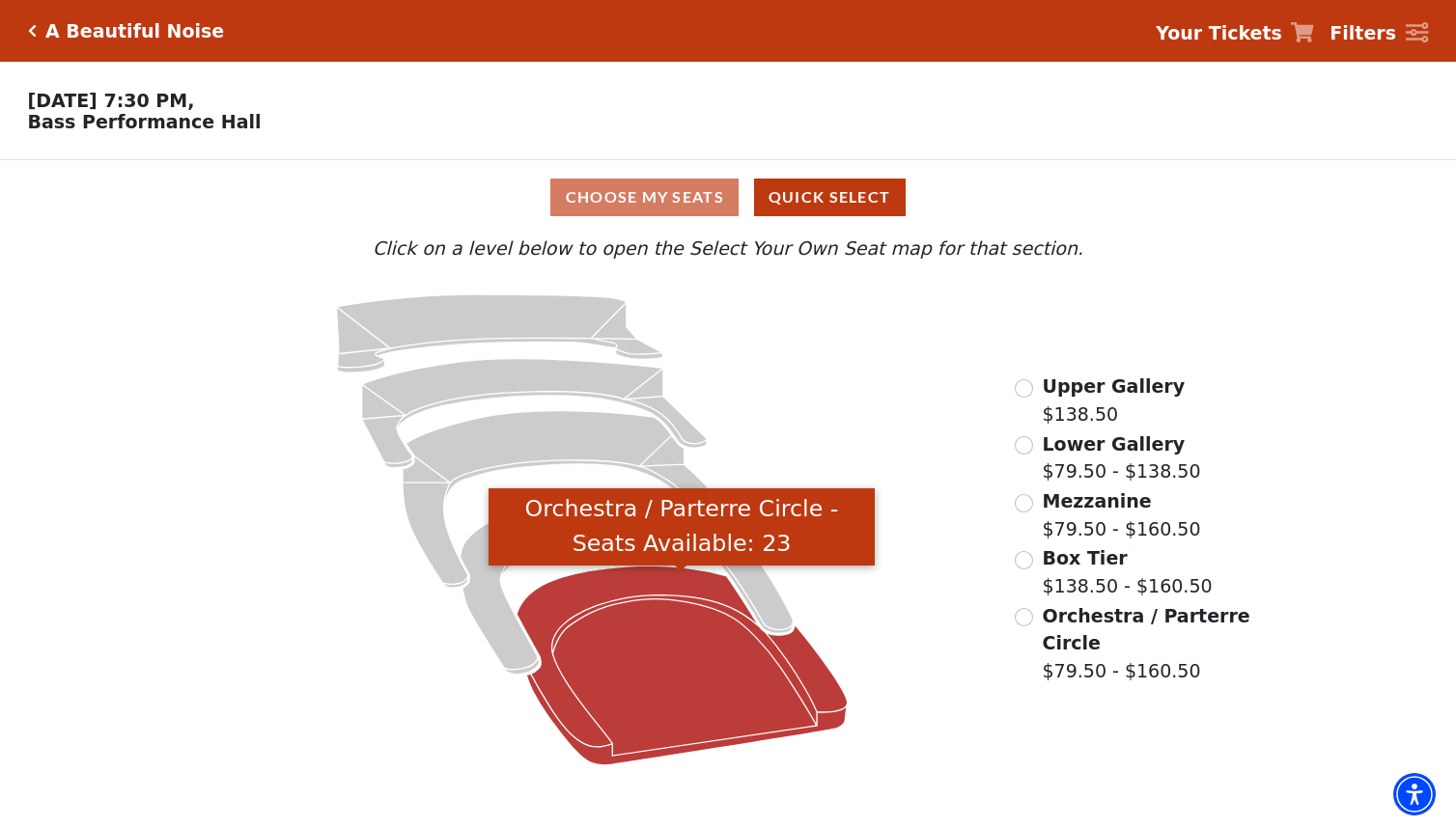
click at [679, 697] on icon "Orchestra / Parterre Circle - Seats Available: 23" at bounding box center [681, 665] width 330 height 200
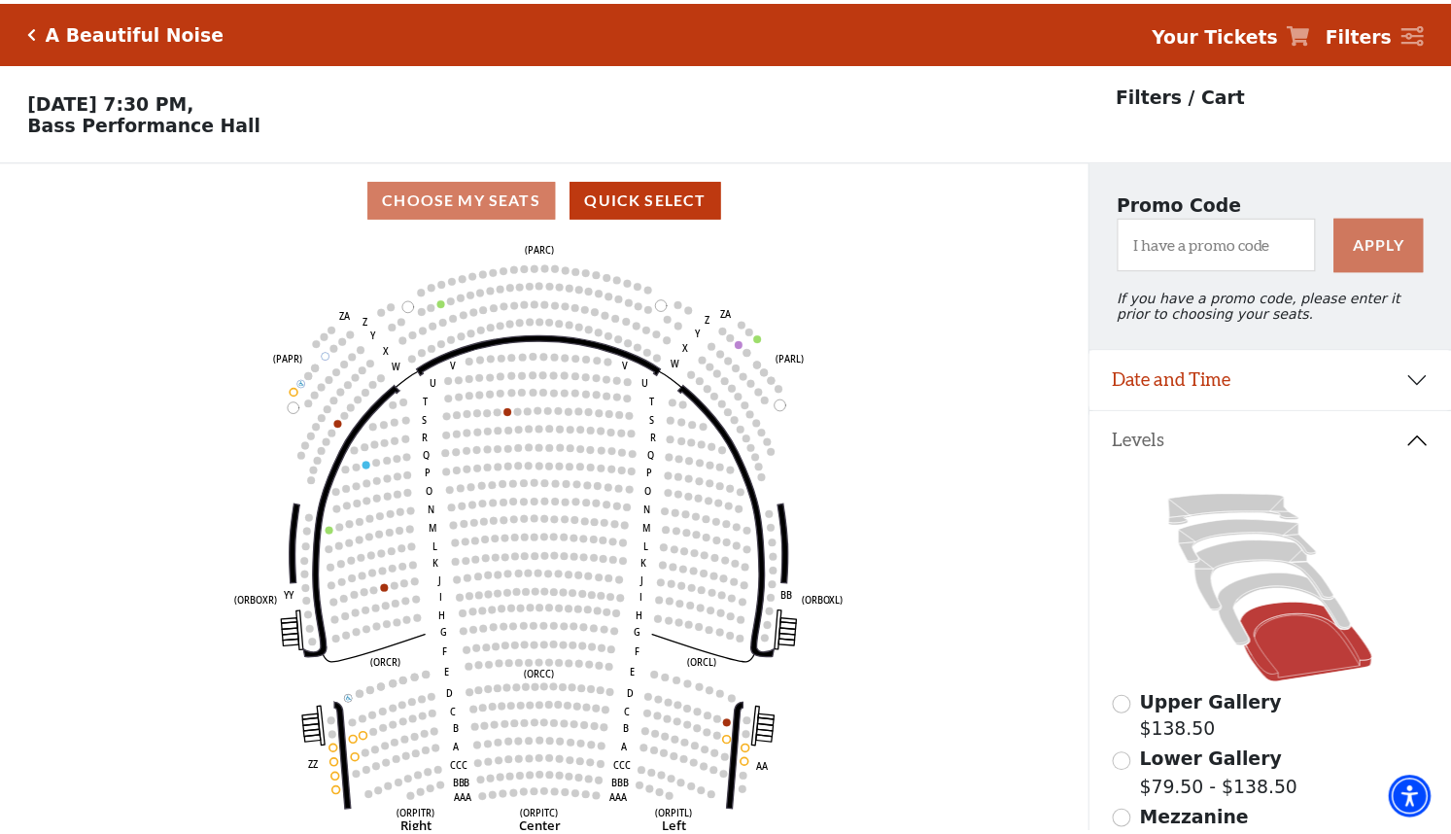
scroll to position [90, 0]
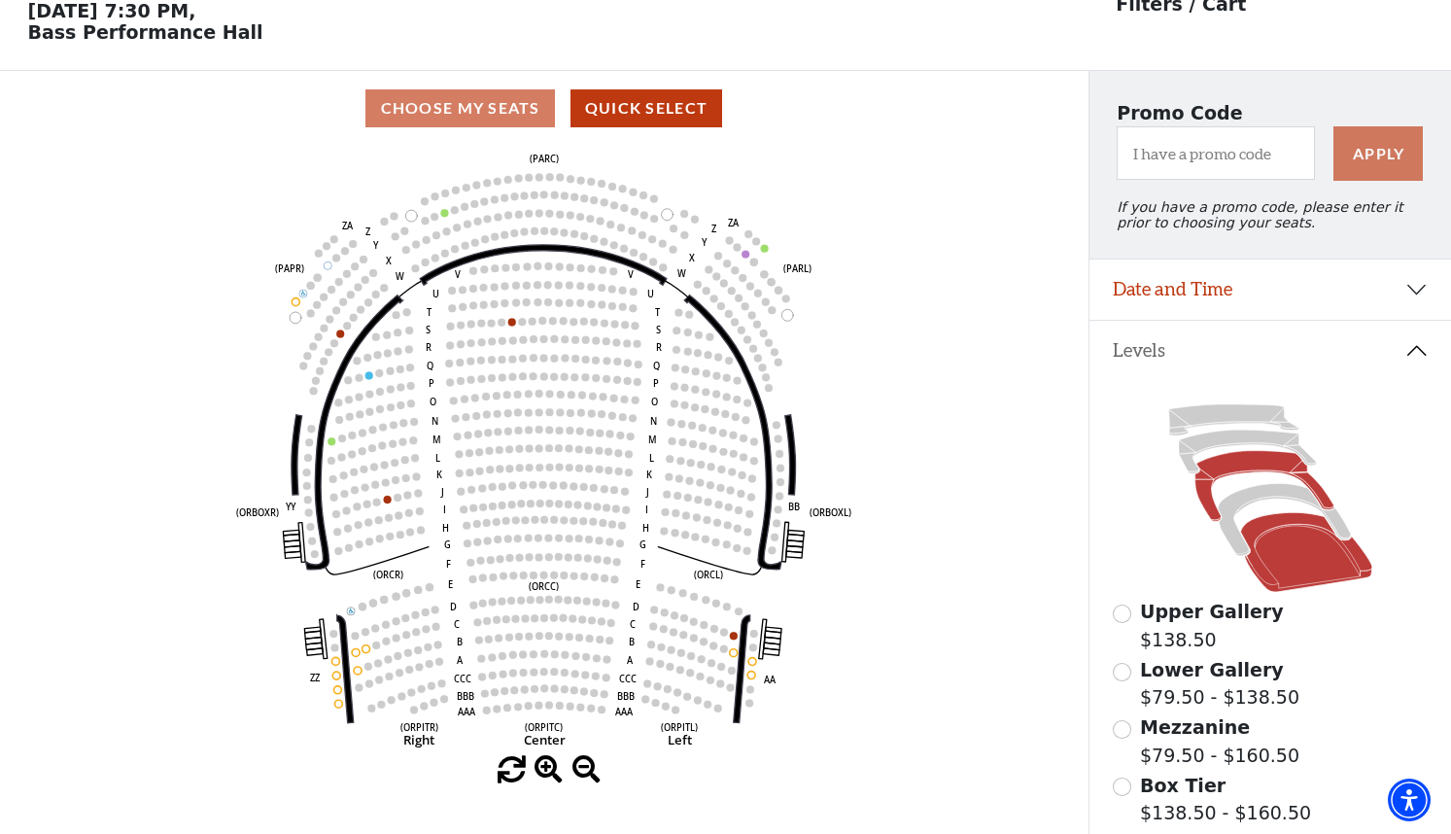
click at [1241, 481] on icon at bounding box center [1263, 486] width 139 height 71
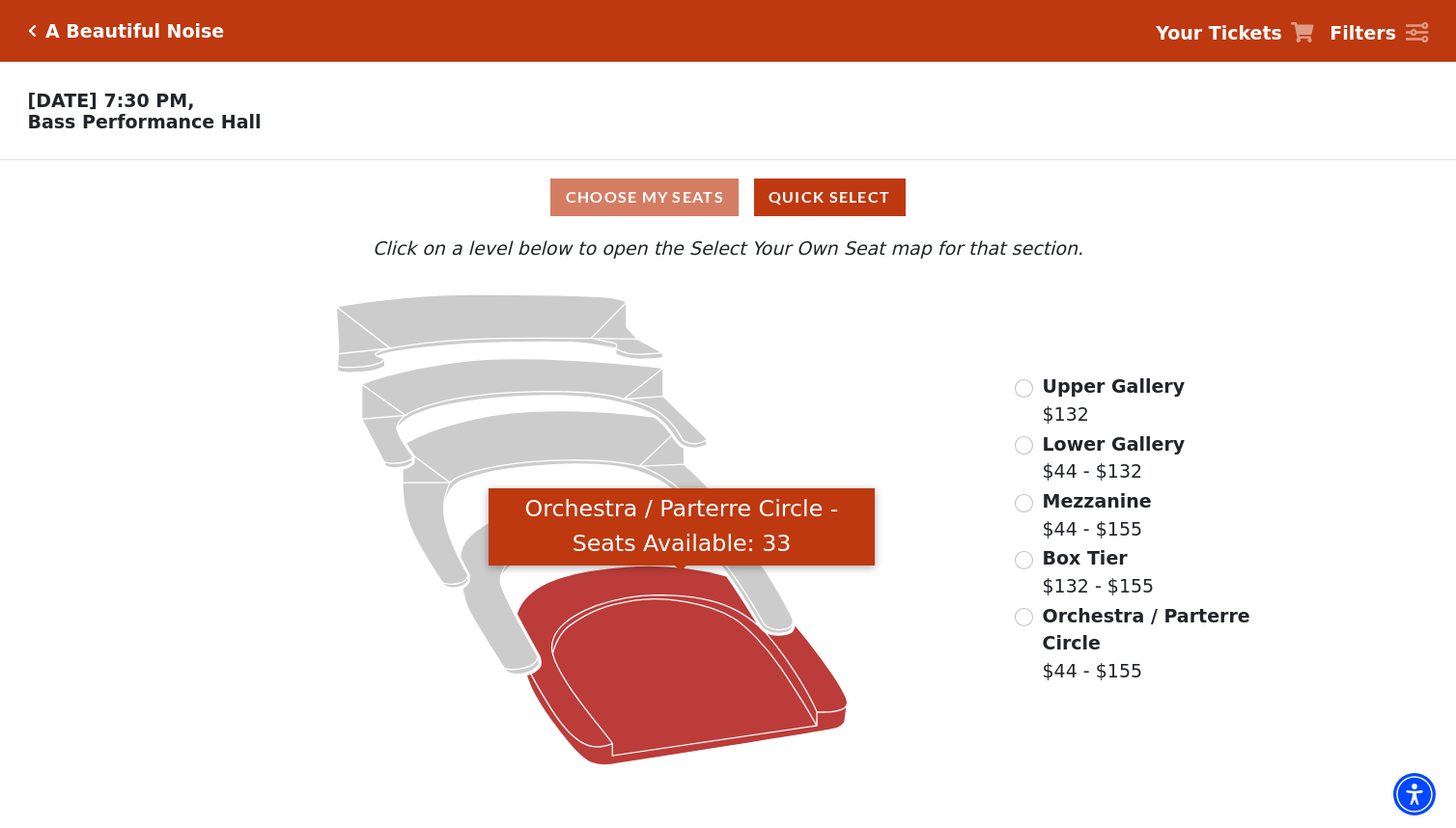
click at [679, 692] on icon "Orchestra / Parterre Circle - Seats Available: 33" at bounding box center [681, 665] width 330 height 200
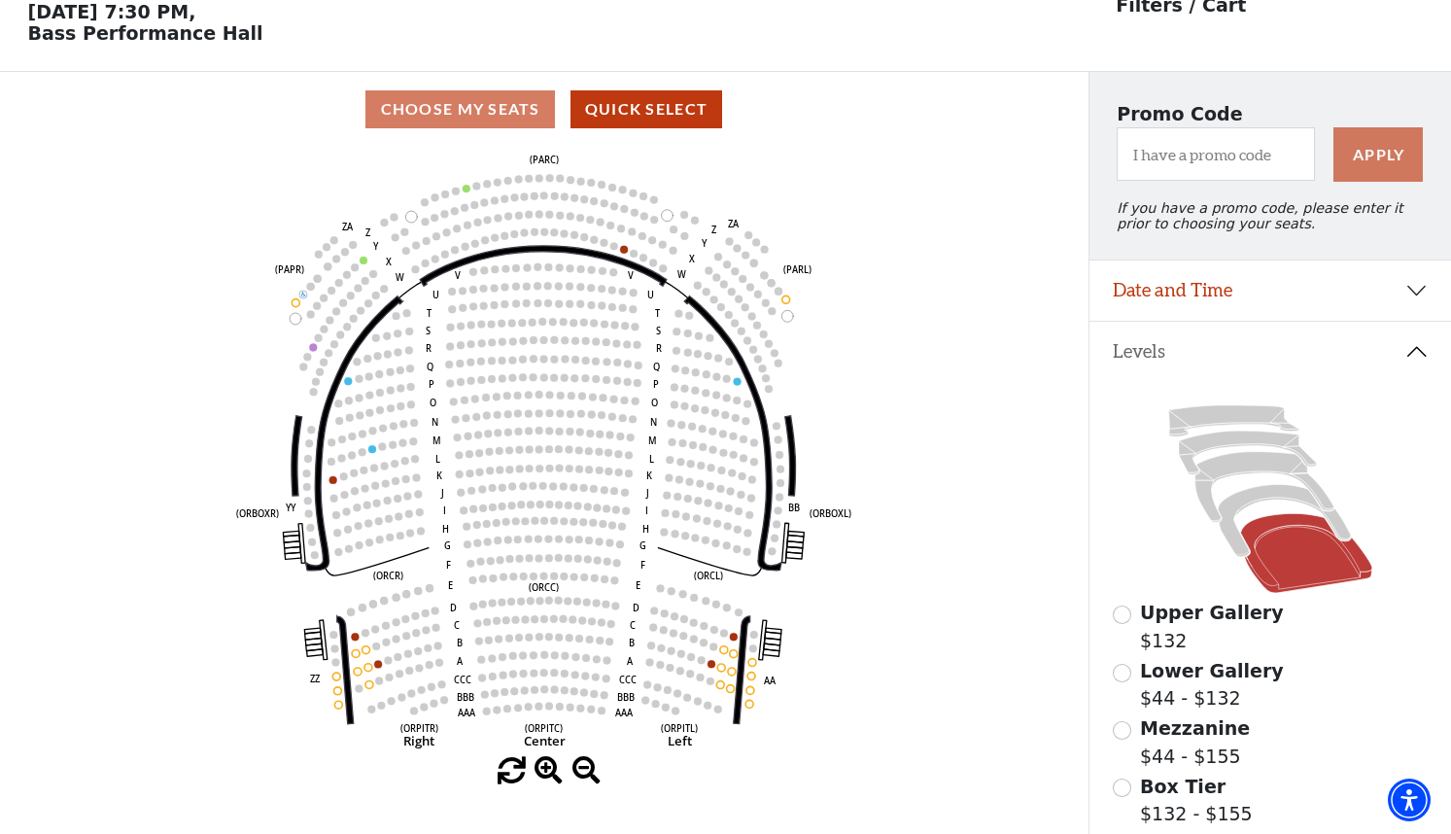
scroll to position [90, 0]
click at [1223, 478] on icon at bounding box center [1263, 486] width 139 height 71
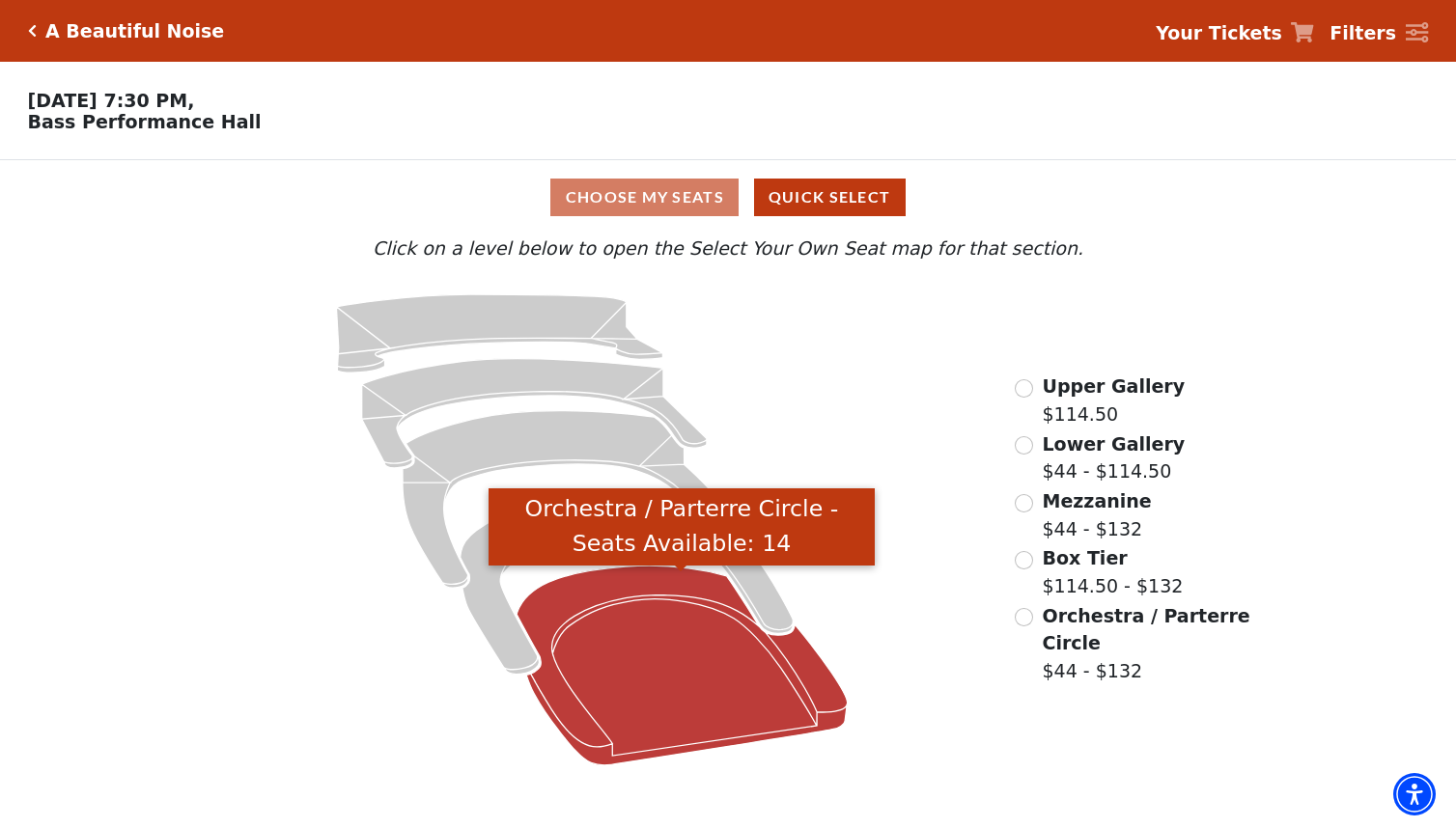
click at [769, 686] on icon "Orchestra / Parterre Circle - Seats Available: 14" at bounding box center [681, 665] width 330 height 200
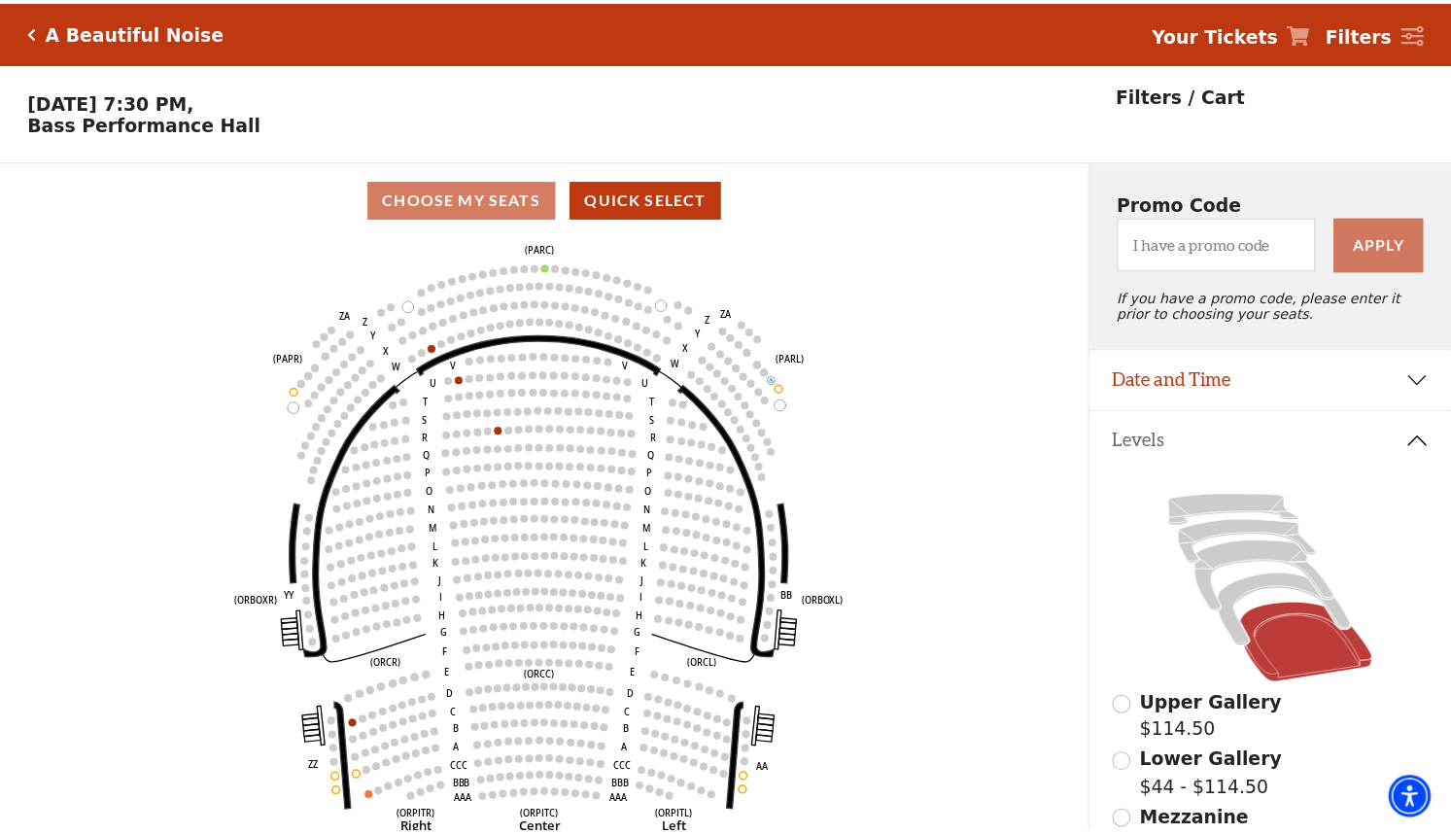
scroll to position [90, 0]
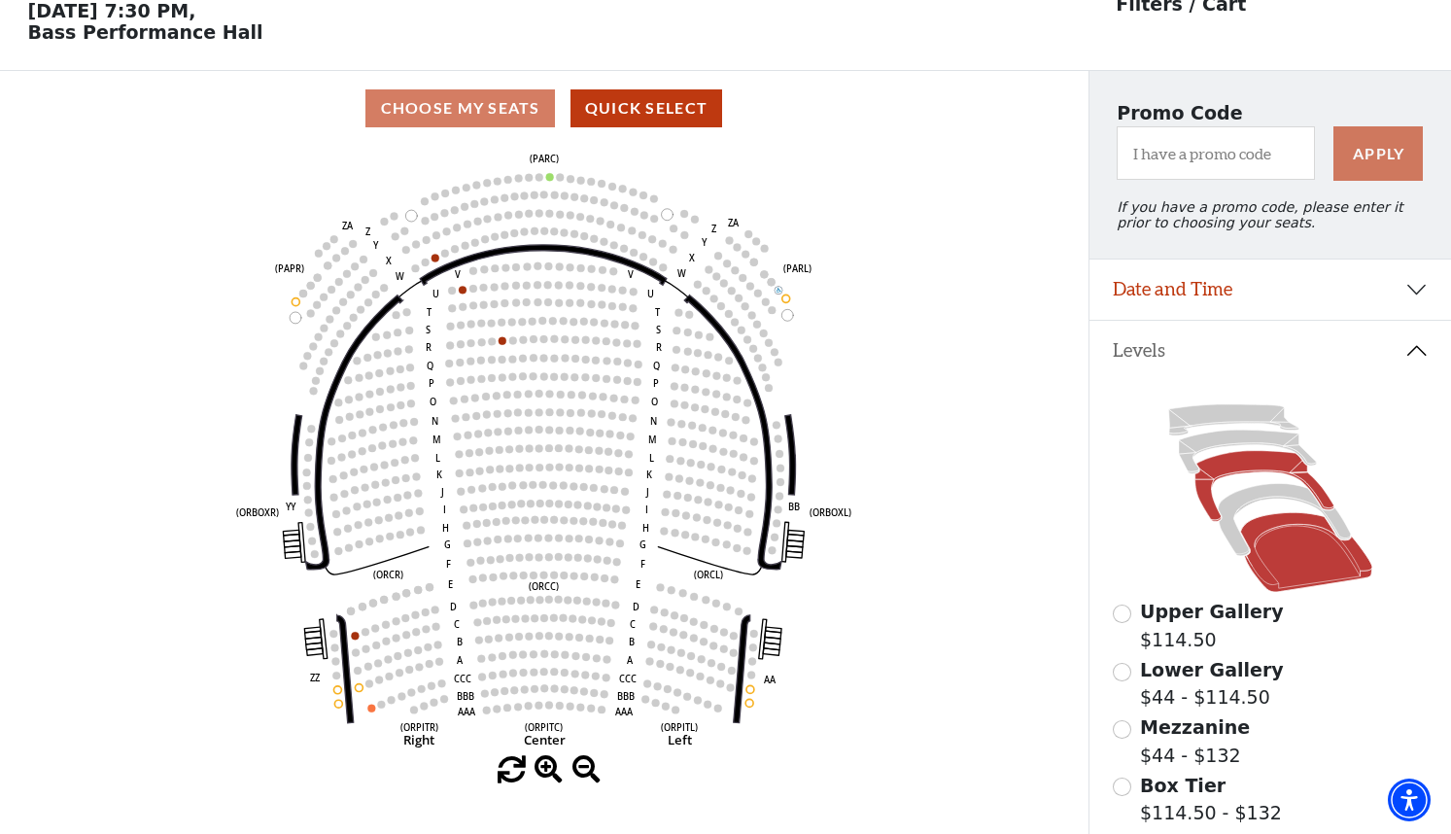
click at [1214, 484] on icon at bounding box center [1263, 486] width 139 height 71
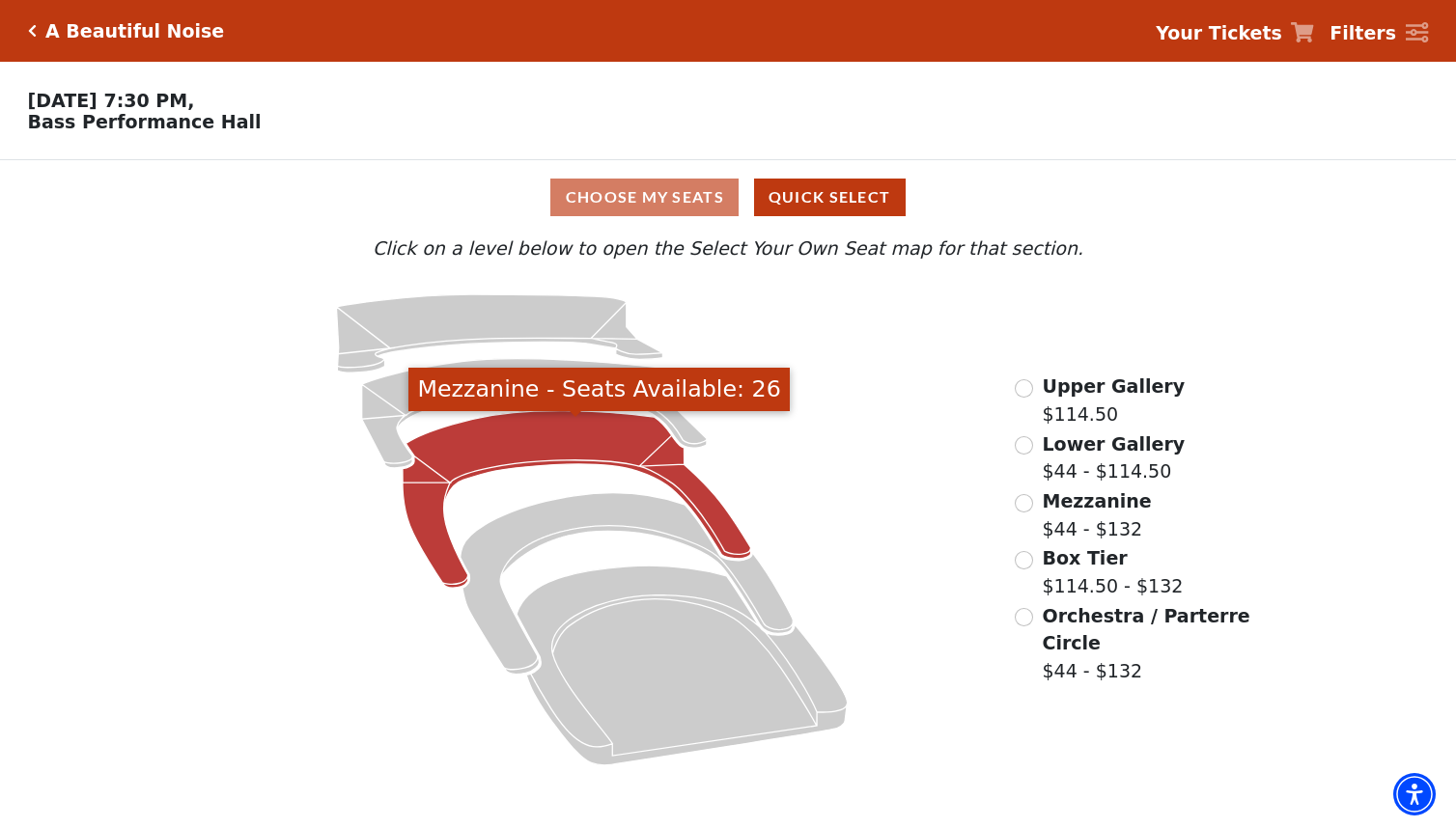
click at [525, 459] on icon "Mezzanine - Seats Available: 26" at bounding box center [576, 499] width 348 height 177
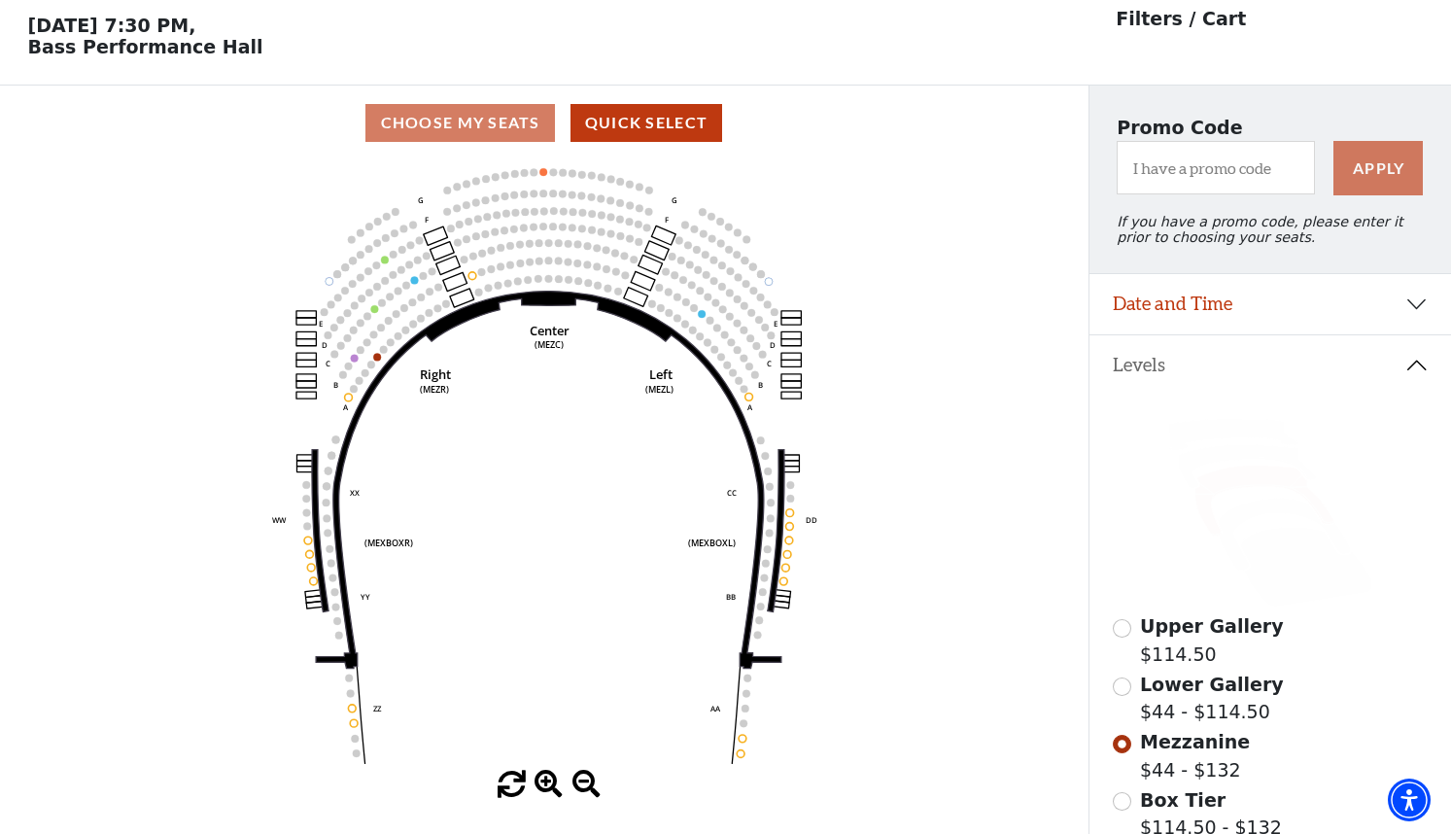
scroll to position [90, 0]
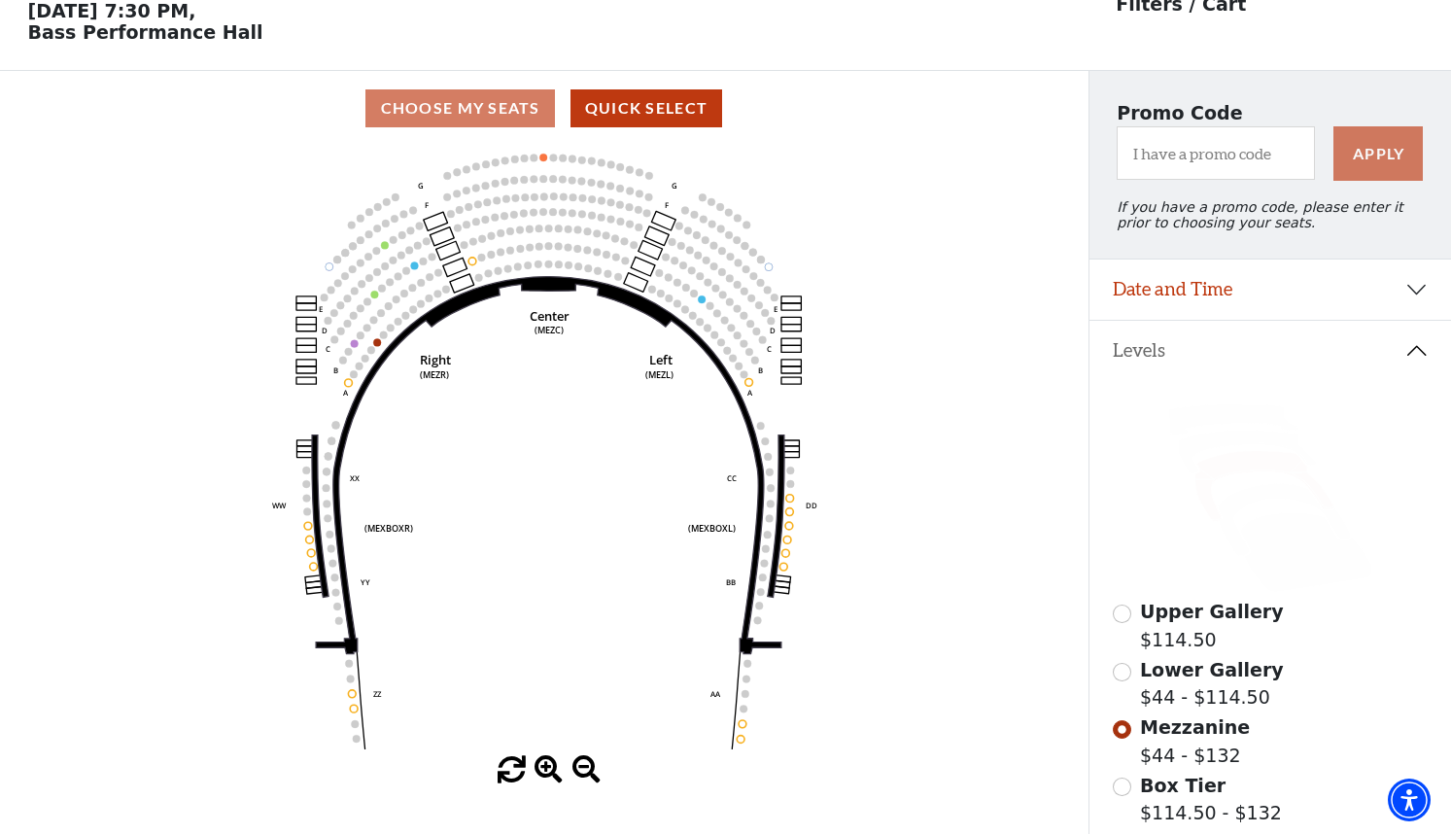
click at [1288, 513] on icon at bounding box center [1271, 497] width 316 height 199
click at [1291, 507] on icon at bounding box center [1284, 520] width 133 height 72
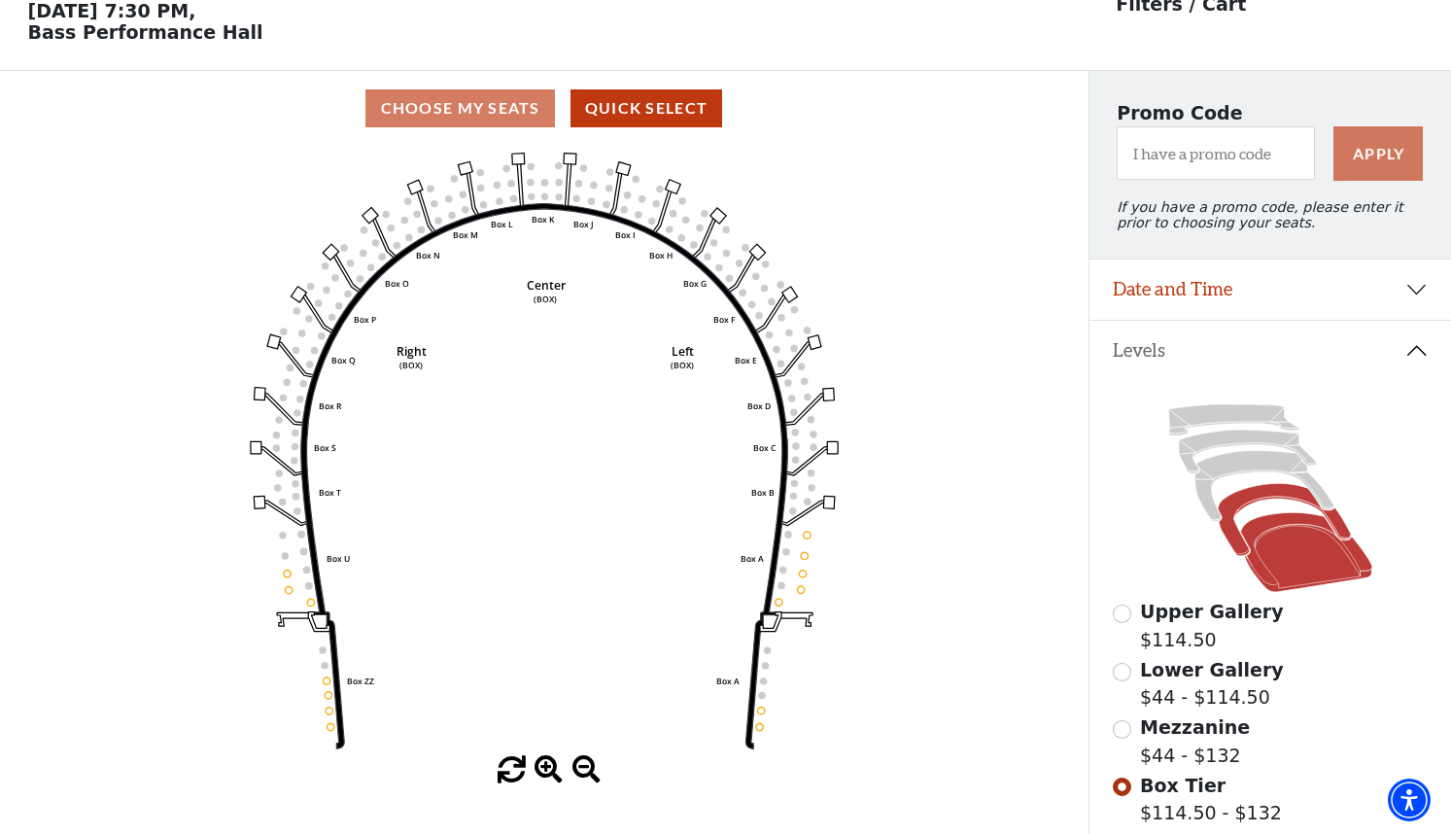
click at [1325, 573] on icon at bounding box center [1306, 553] width 132 height 80
